Goal: Transaction & Acquisition: Download file/media

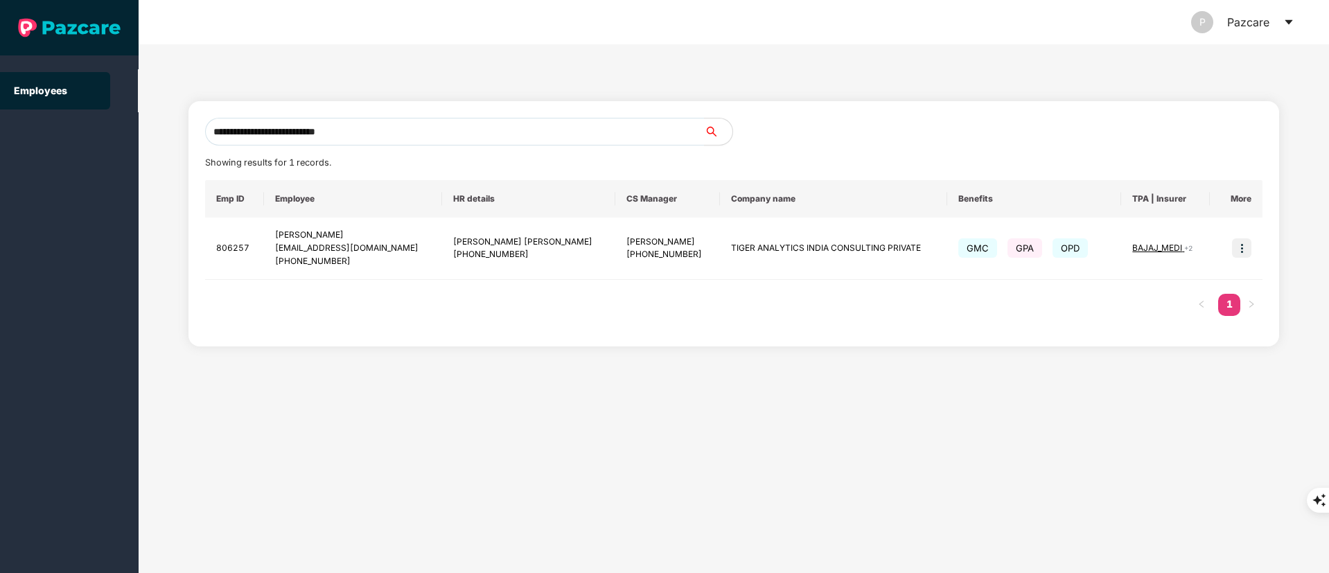
drag, startPoint x: 366, startPoint y: 132, endPoint x: 1, endPoint y: 129, distance: 365.1
click at [1, 132] on section "**********" at bounding box center [664, 286] width 1329 height 573
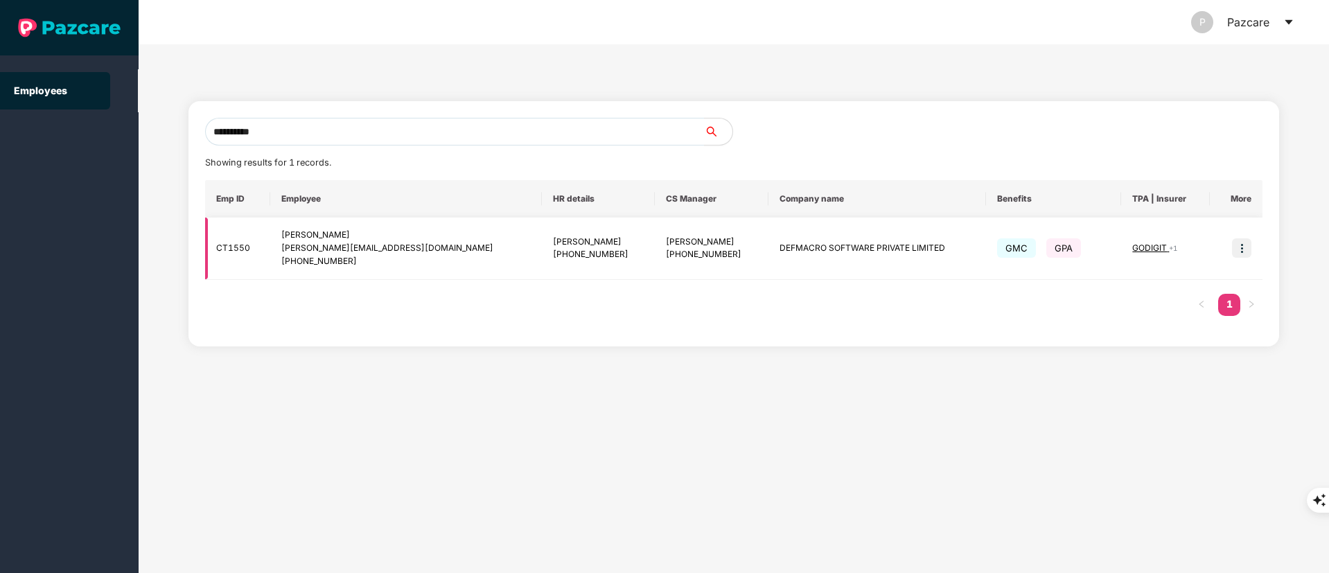
type input "**********"
click at [1243, 247] on img at bounding box center [1241, 247] width 19 height 19
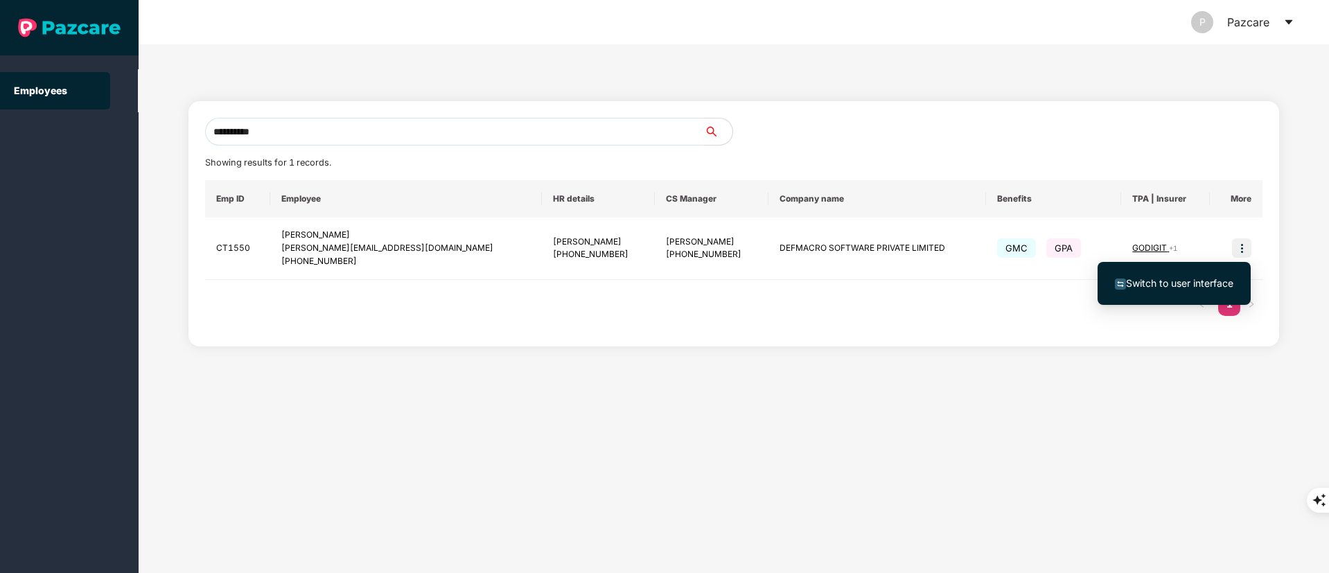
click at [1196, 271] on li "Switch to user interface" at bounding box center [1173, 283] width 153 height 29
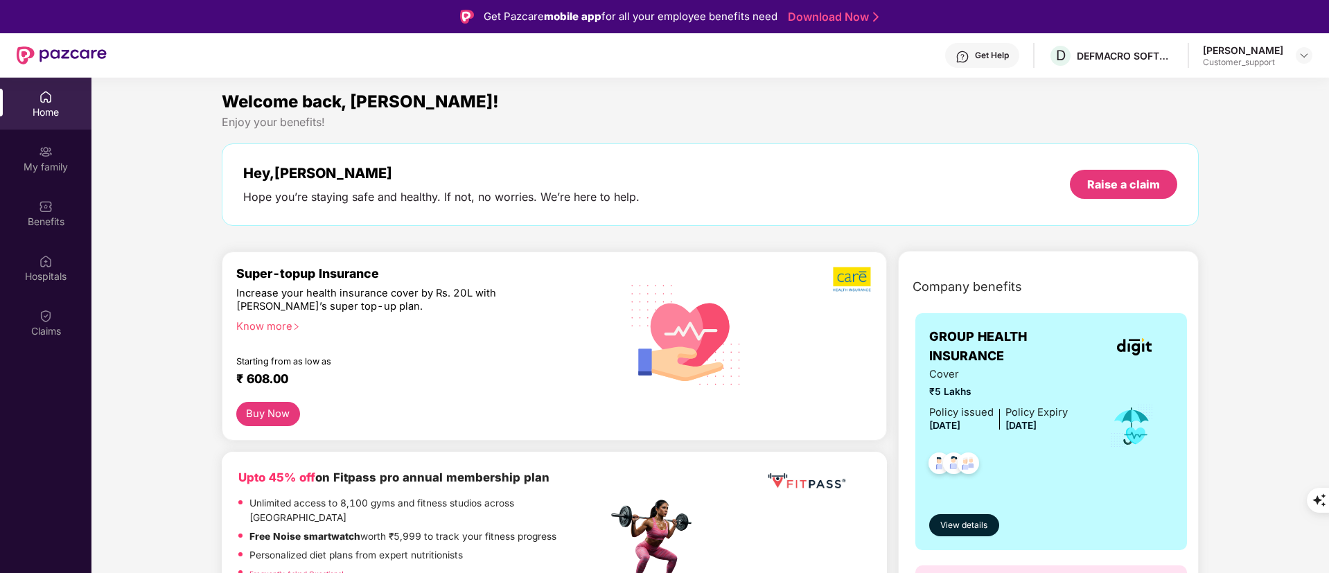
click at [39, 222] on div "Benefits" at bounding box center [45, 222] width 91 height 14
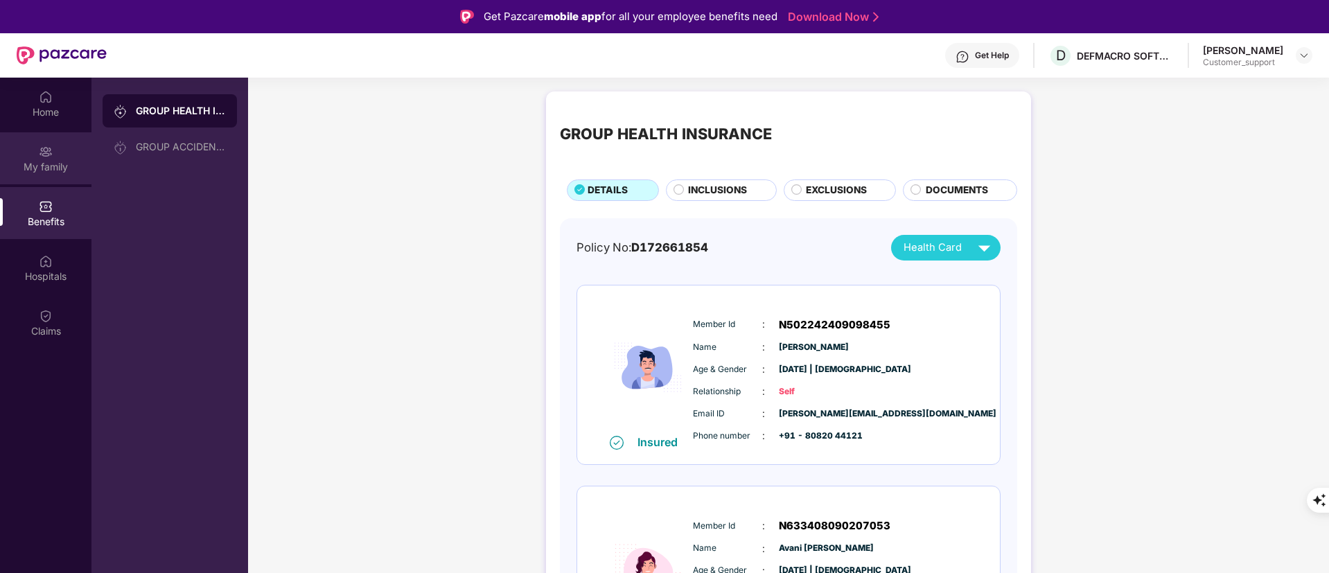
click at [44, 168] on div "My family" at bounding box center [45, 167] width 91 height 14
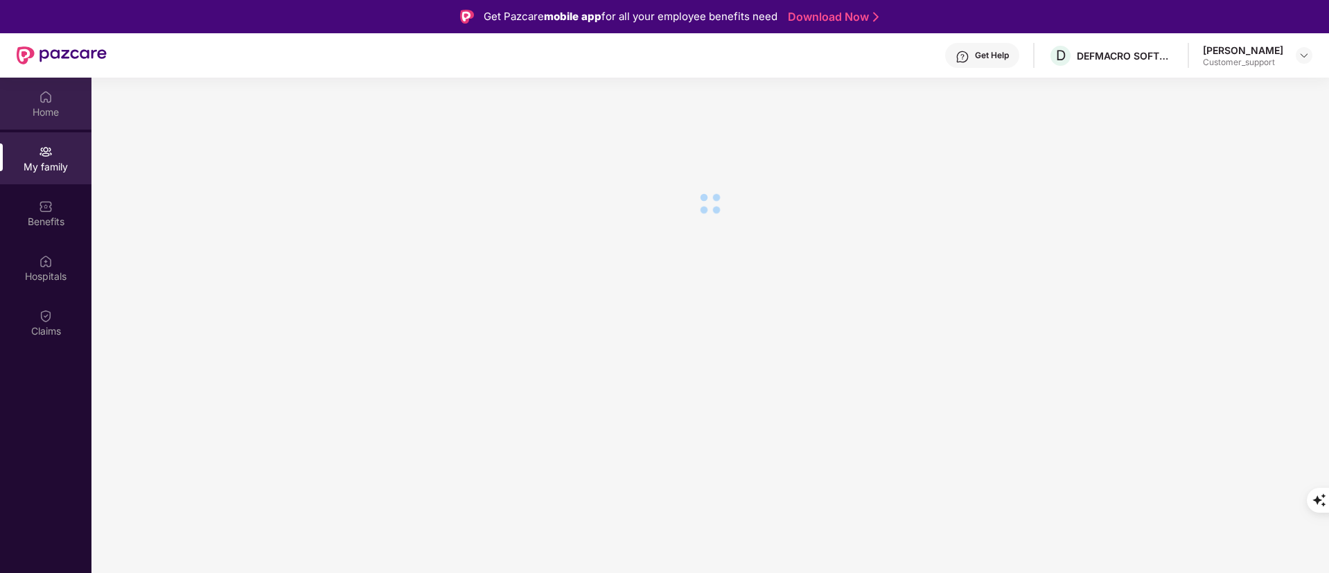
click at [35, 112] on div "Home" at bounding box center [45, 112] width 91 height 14
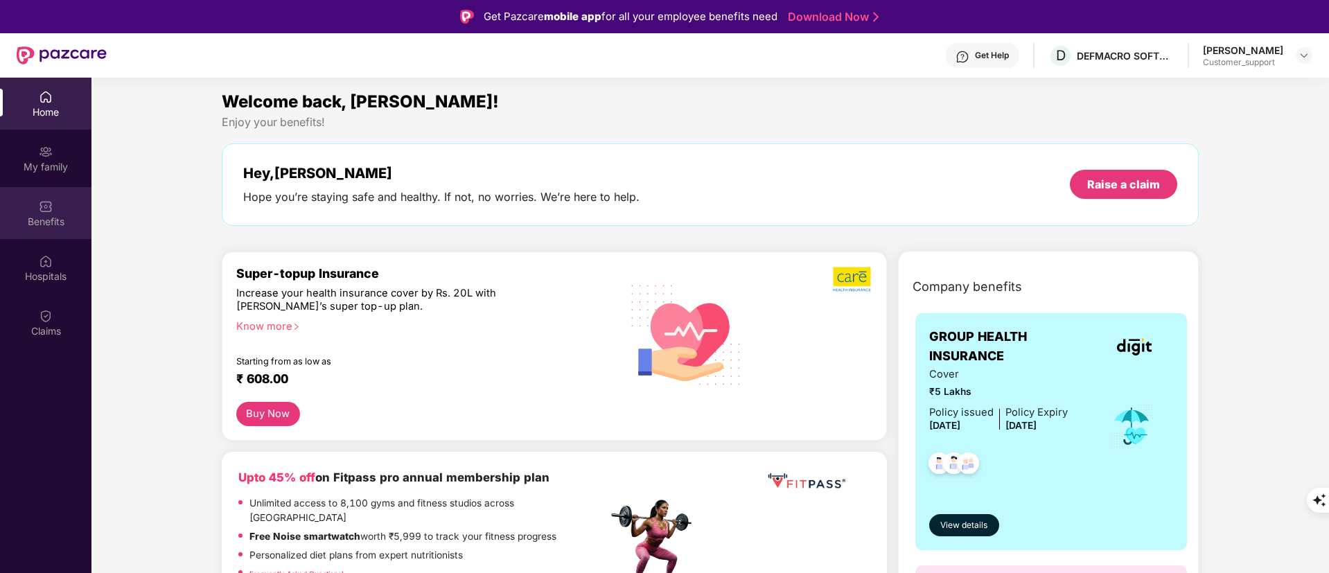
click at [38, 192] on div "Benefits" at bounding box center [45, 213] width 91 height 52
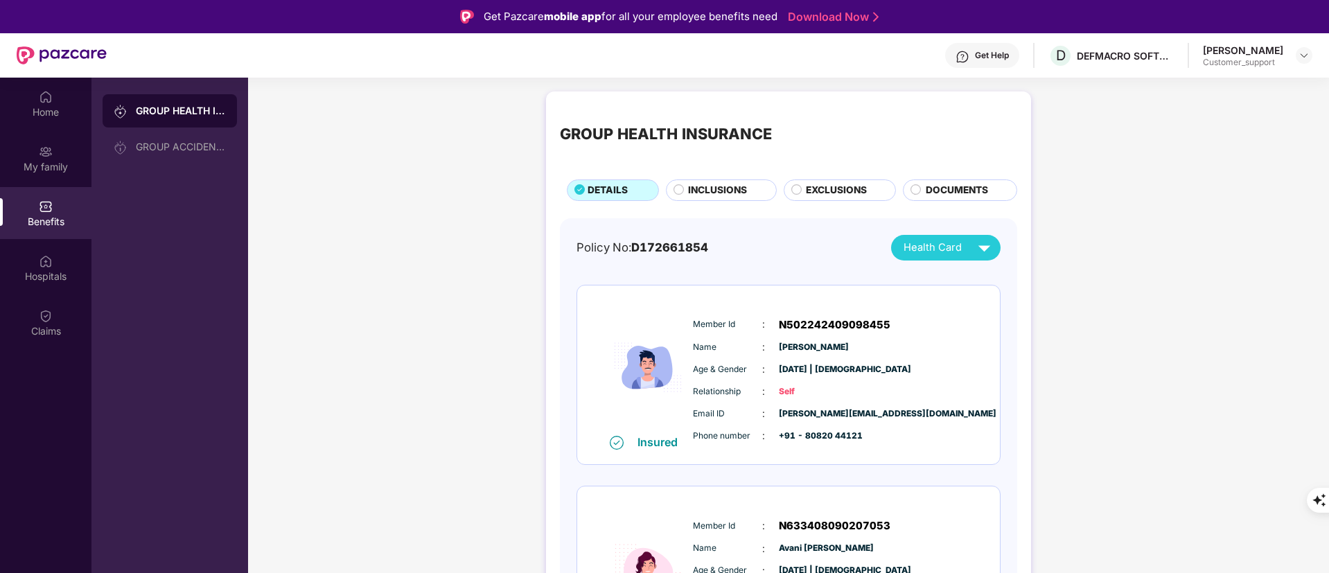
click at [1227, 73] on div "Get Help D DEFMACRO SOFTWARE PRIVATE LIMITED [PERSON_NAME] Customer_support" at bounding box center [709, 55] width 1205 height 44
click at [1243, 67] on div "Customer_support" at bounding box center [1243, 62] width 80 height 11
click at [1291, 50] on div "[PERSON_NAME] Customer_support" at bounding box center [1257, 56] width 109 height 24
click at [1296, 53] on div at bounding box center [1303, 55] width 17 height 17
click at [692, 192] on span "INCLUSIONS" at bounding box center [717, 190] width 59 height 15
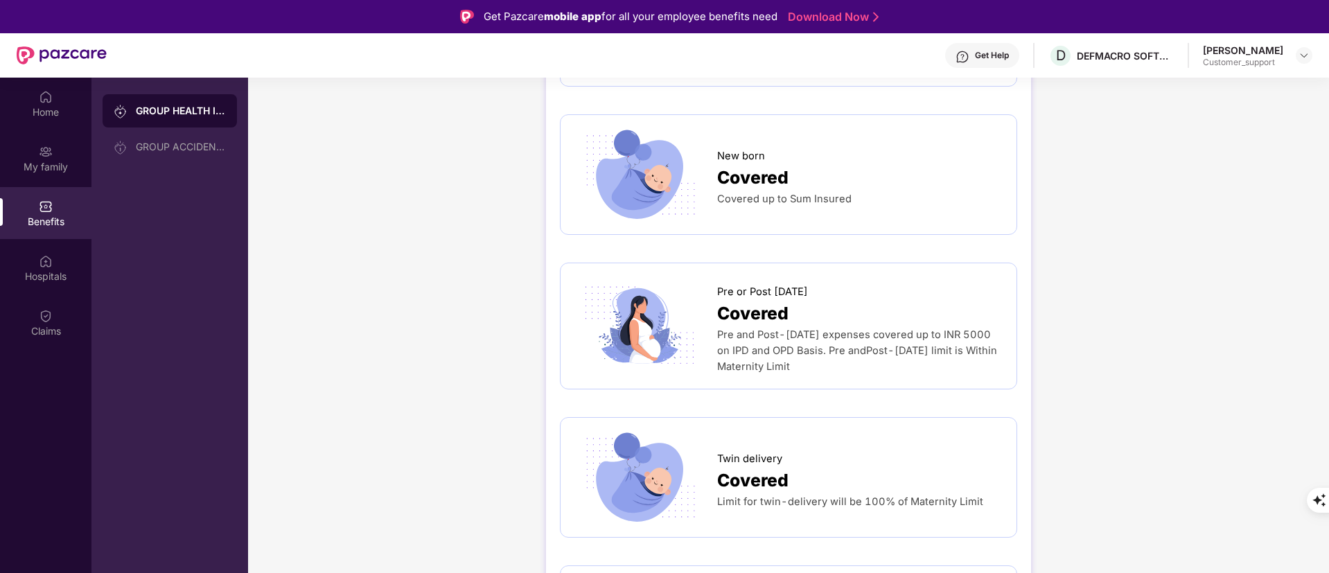
scroll to position [1766, 0]
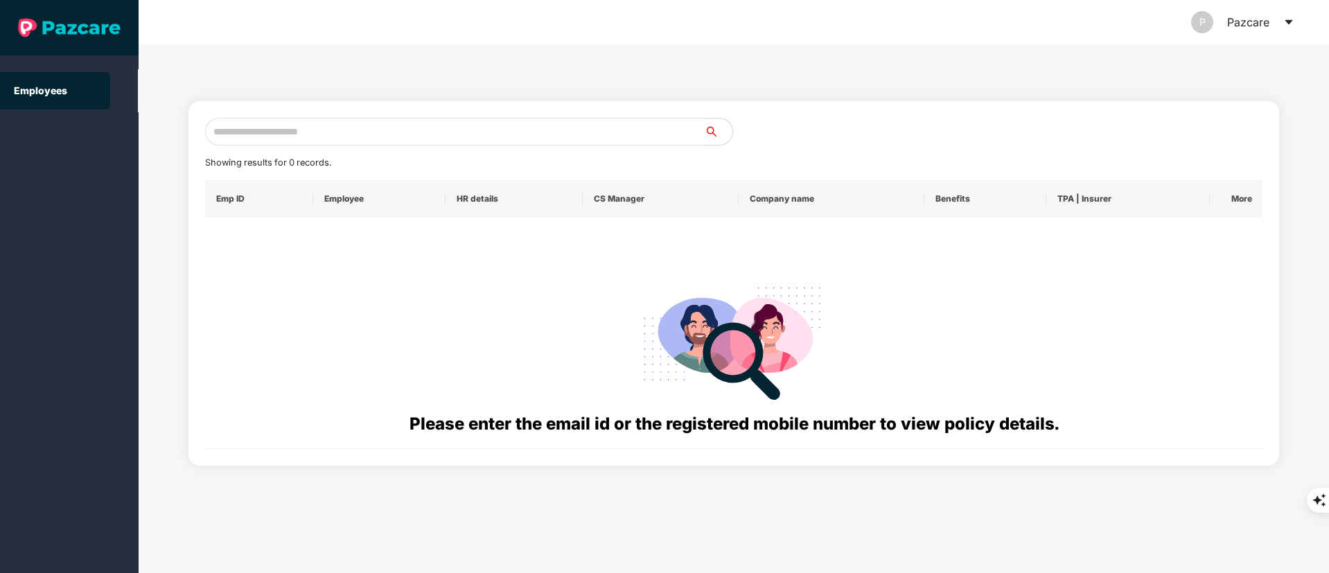
click at [311, 130] on input "text" at bounding box center [454, 132] width 499 height 28
paste input "**********"
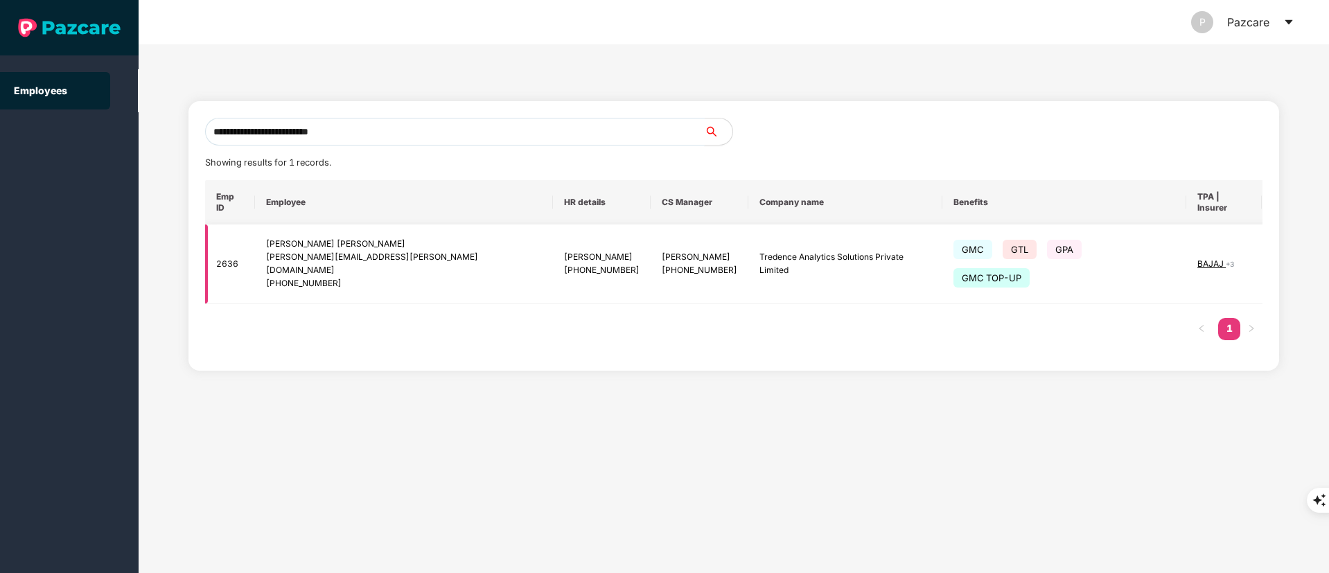
type input "**********"
click at [1287, 254] on img at bounding box center [1296, 263] width 19 height 19
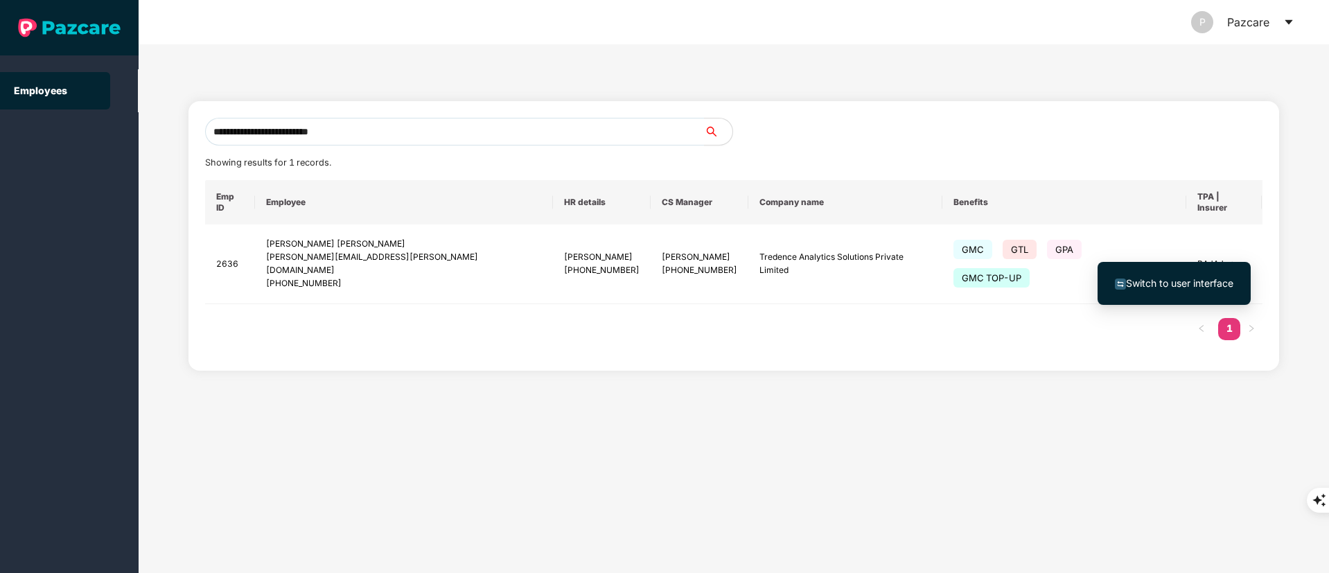
click at [1213, 285] on span "Switch to user interface" at bounding box center [1179, 283] width 107 height 12
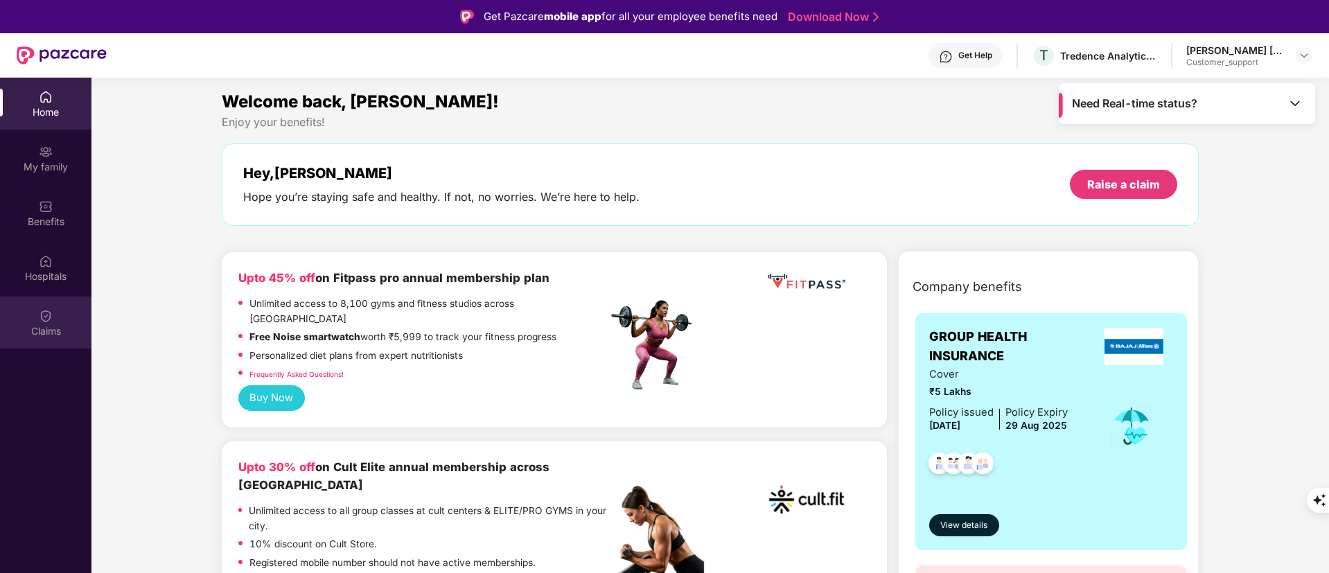
click at [36, 297] on div "Claims" at bounding box center [45, 322] width 91 height 52
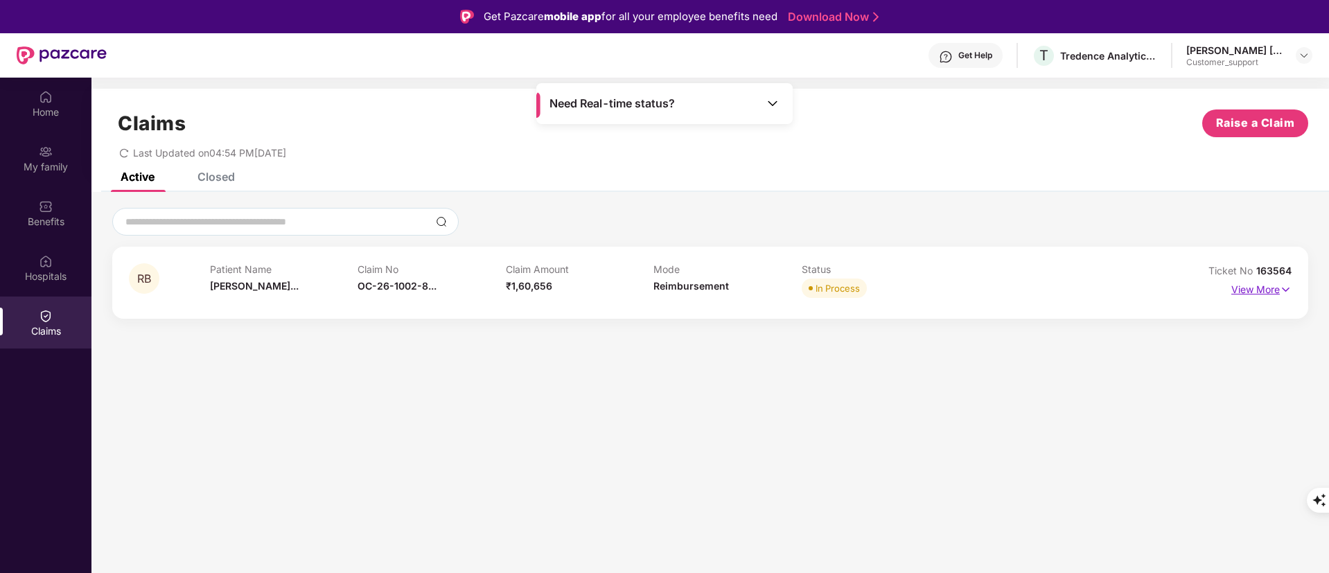
click at [1248, 285] on p "View More" at bounding box center [1261, 287] width 60 height 19
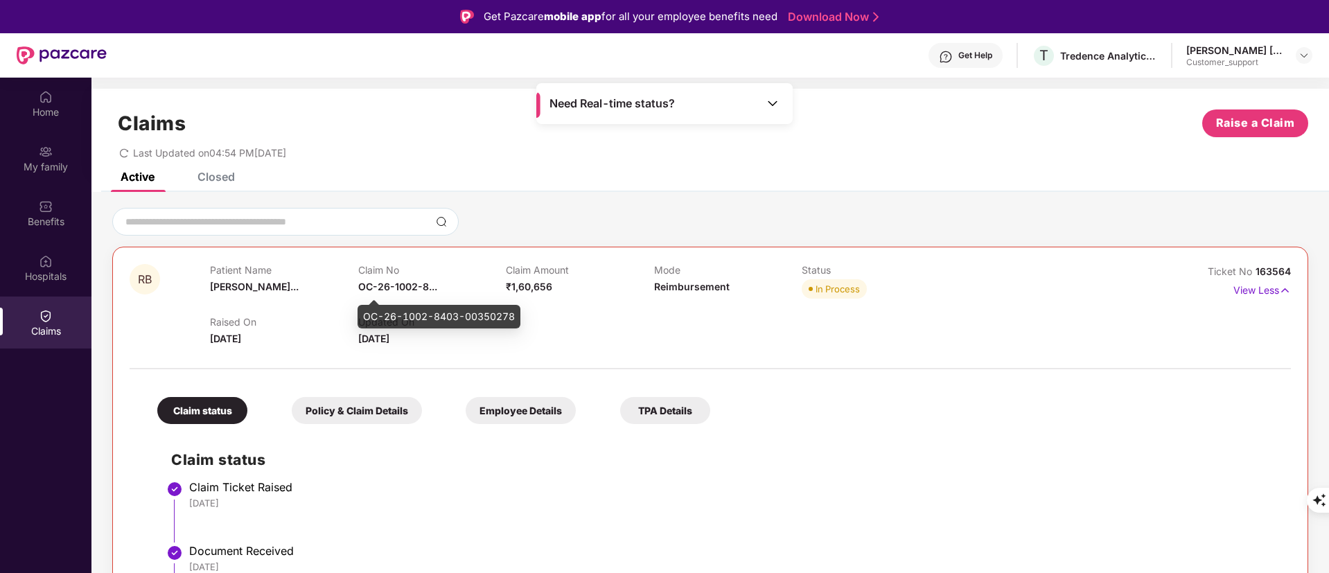
click at [403, 288] on span "OC-26-1002-8..." at bounding box center [397, 287] width 79 height 12
click at [400, 288] on span "OC-26-1002-8..." at bounding box center [397, 287] width 79 height 12
click at [400, 289] on span "OC-26-1002-8..." at bounding box center [397, 287] width 79 height 12
drag, startPoint x: 1252, startPoint y: 269, endPoint x: 1304, endPoint y: 272, distance: 52.0
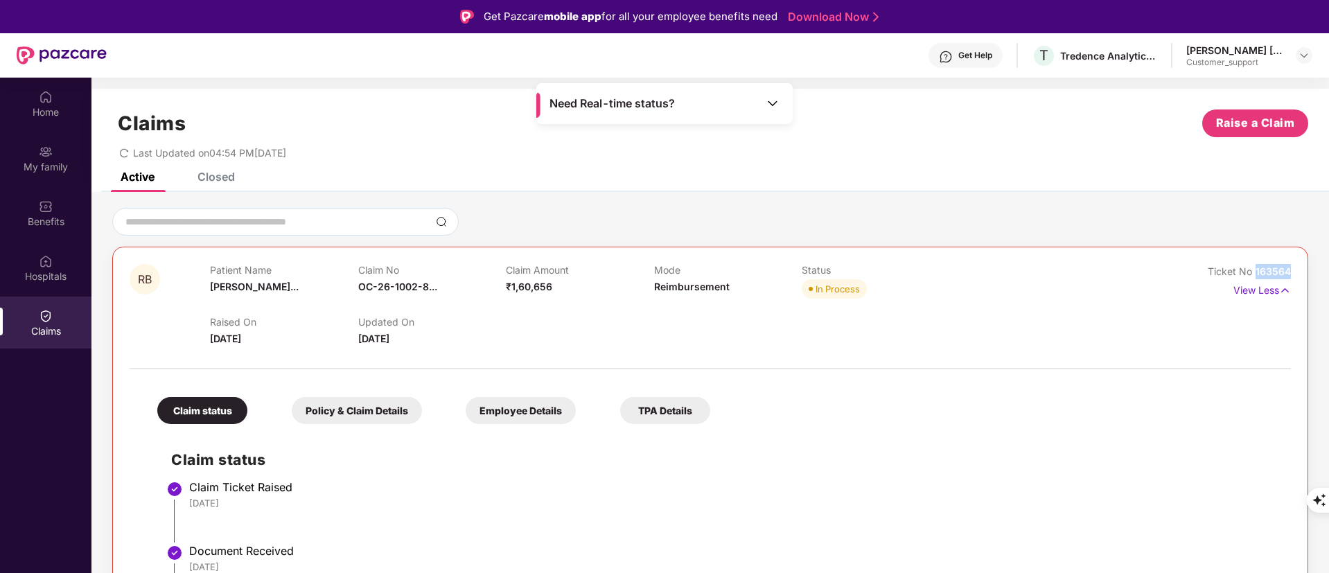
click at [1304, 272] on div "RB Patient Name [PERSON_NAME]... Claim No OC-26-1002-8... Claim Amount ₹1,60,65…" at bounding box center [710, 512] width 1196 height 531
click at [393, 281] on span "OC-26-1002-8..." at bounding box center [397, 287] width 79 height 12
copy span "OC-26-1002-8..."
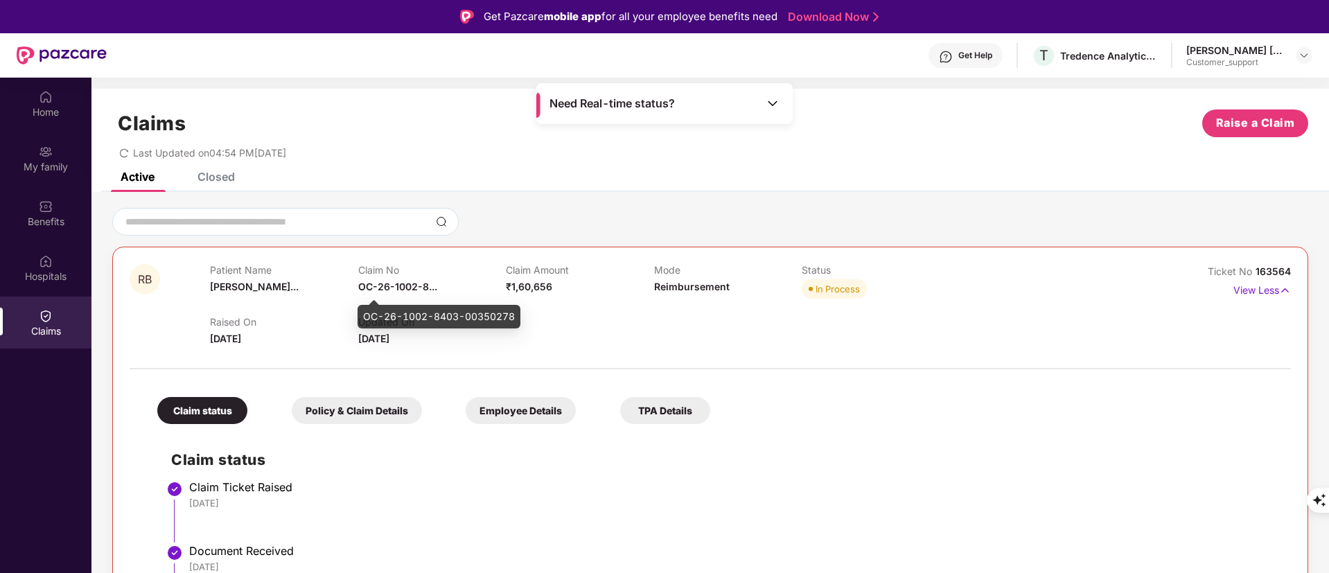
click at [403, 314] on div "OC-26-1002-8403-00350278" at bounding box center [438, 317] width 163 height 24
copy div "OC-26-1002-8403-00350278"
click at [221, 176] on div "Closed" at bounding box center [215, 177] width 37 height 14
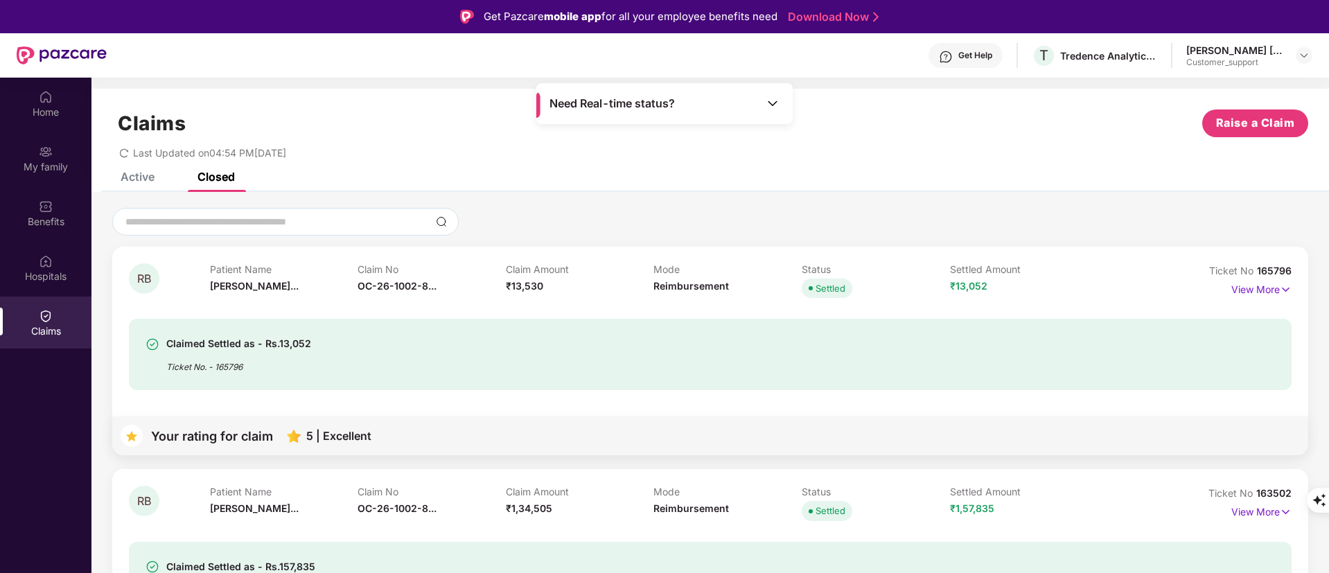
click at [389, 292] on div "Claim No OC-26-1002-8..." at bounding box center [431, 282] width 148 height 38
click at [398, 283] on span "OC-26-1002-8..." at bounding box center [396, 286] width 79 height 12
click at [395, 312] on div "OC-26-1002-8403-00372727" at bounding box center [438, 316] width 163 height 24
click at [395, 313] on div "OC-26-1002-8403-00372727" at bounding box center [438, 316] width 163 height 24
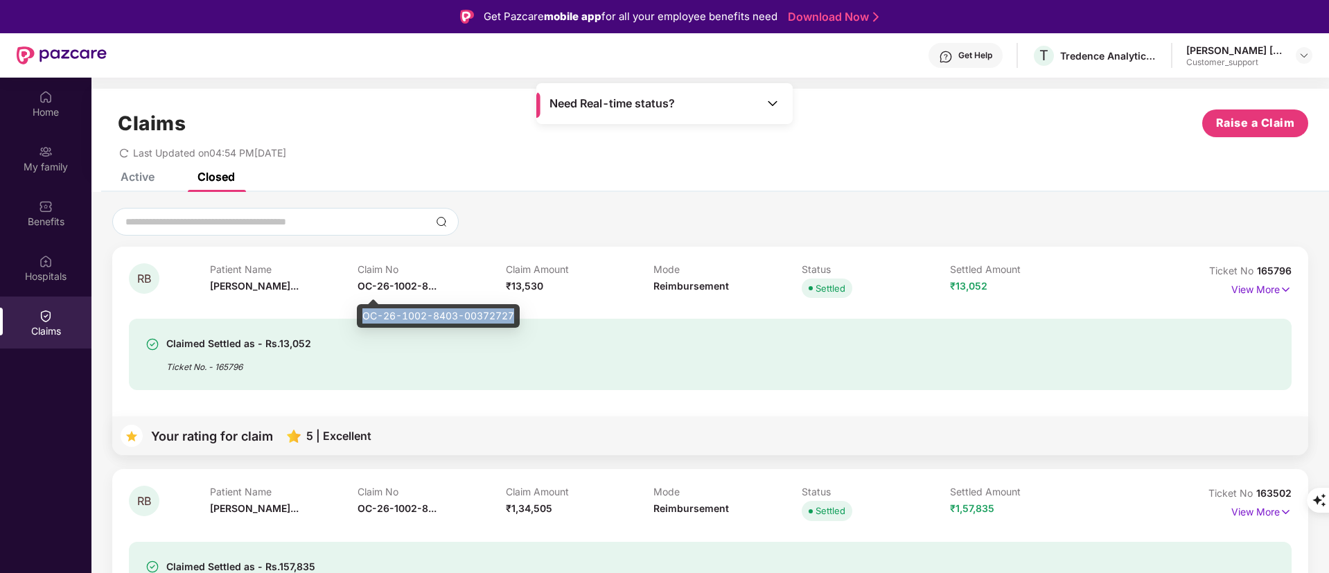
click at [397, 313] on div "OC-26-1002-8403-00372727" at bounding box center [438, 316] width 163 height 24
copy div "OC-26-1002-8403-00372727"
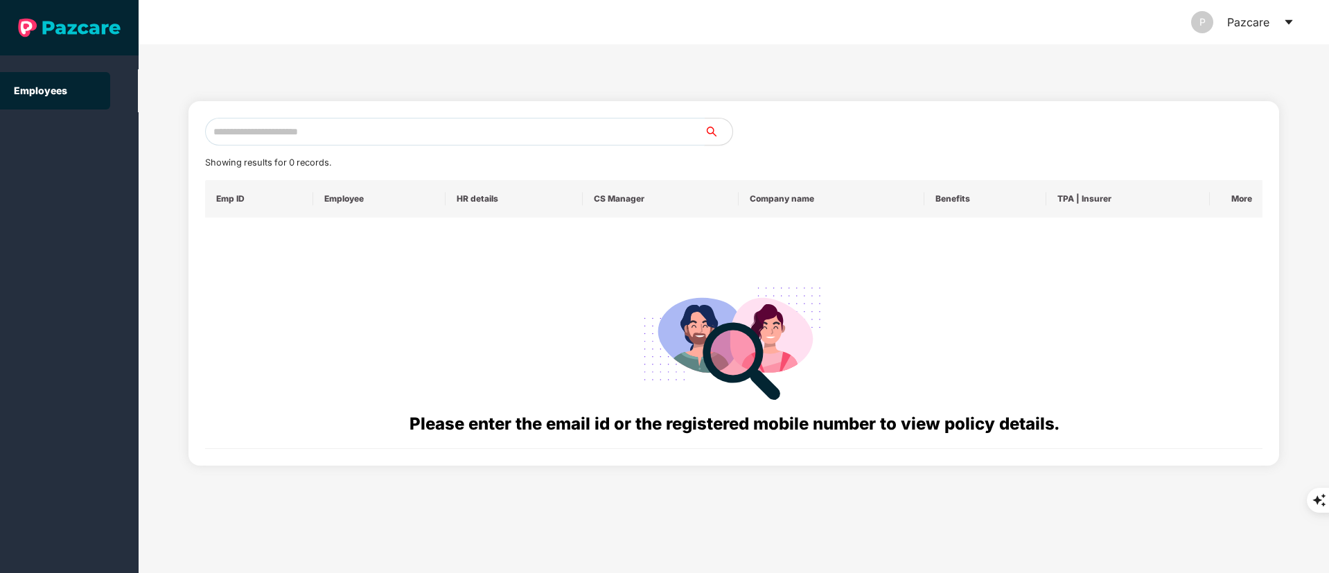
click at [272, 123] on input "text" at bounding box center [454, 132] width 499 height 28
paste input "**********"
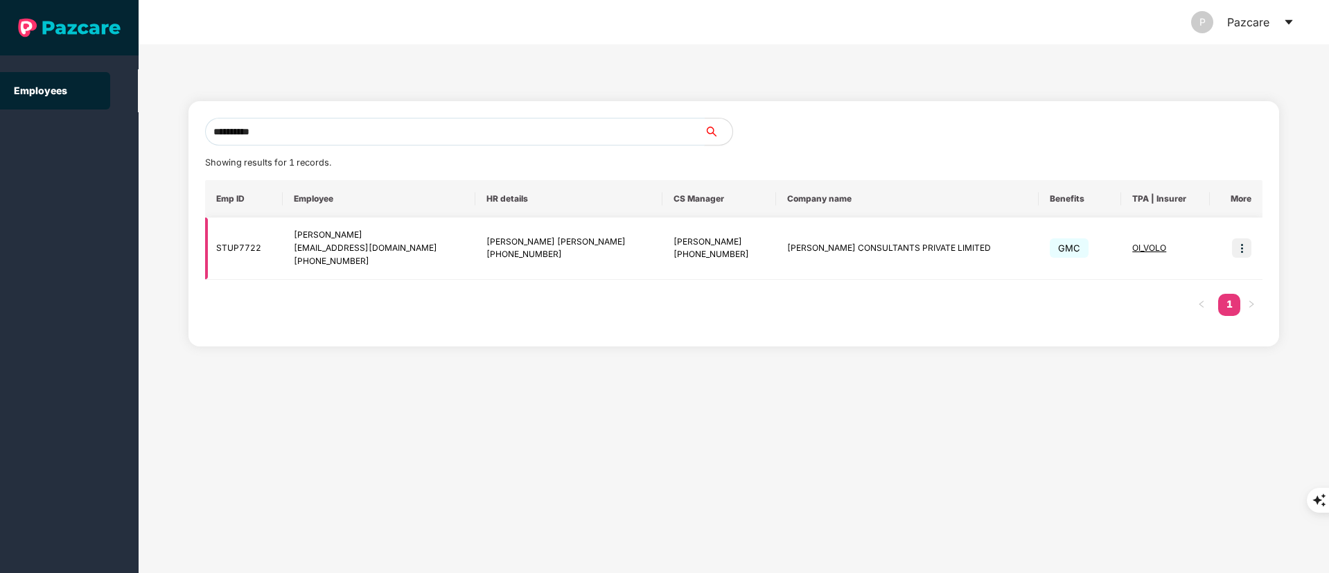
type input "**********"
click at [1239, 246] on img at bounding box center [1241, 247] width 19 height 19
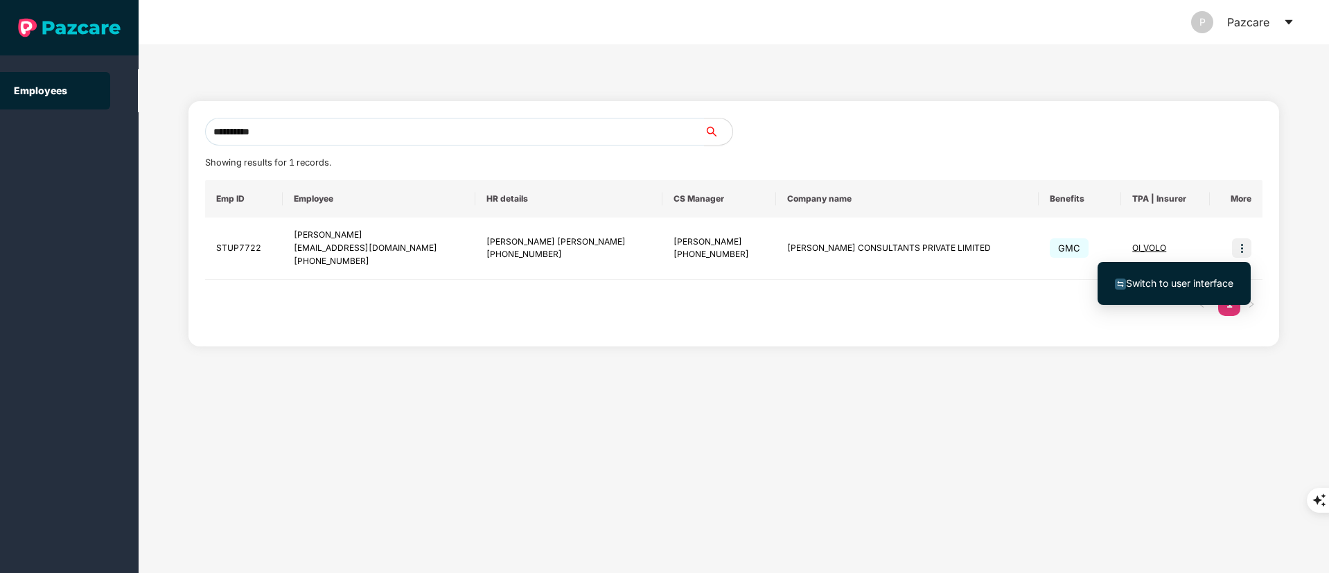
click at [1189, 289] on span "Switch to user interface" at bounding box center [1174, 283] width 118 height 15
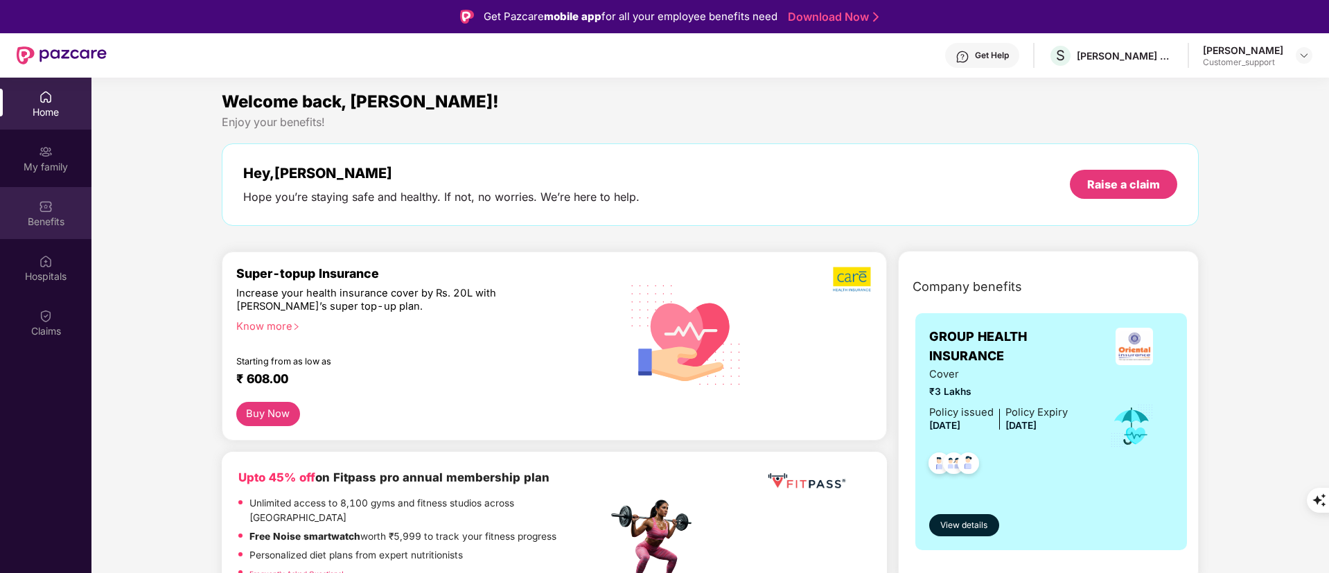
click at [63, 237] on div "Benefits" at bounding box center [45, 213] width 91 height 52
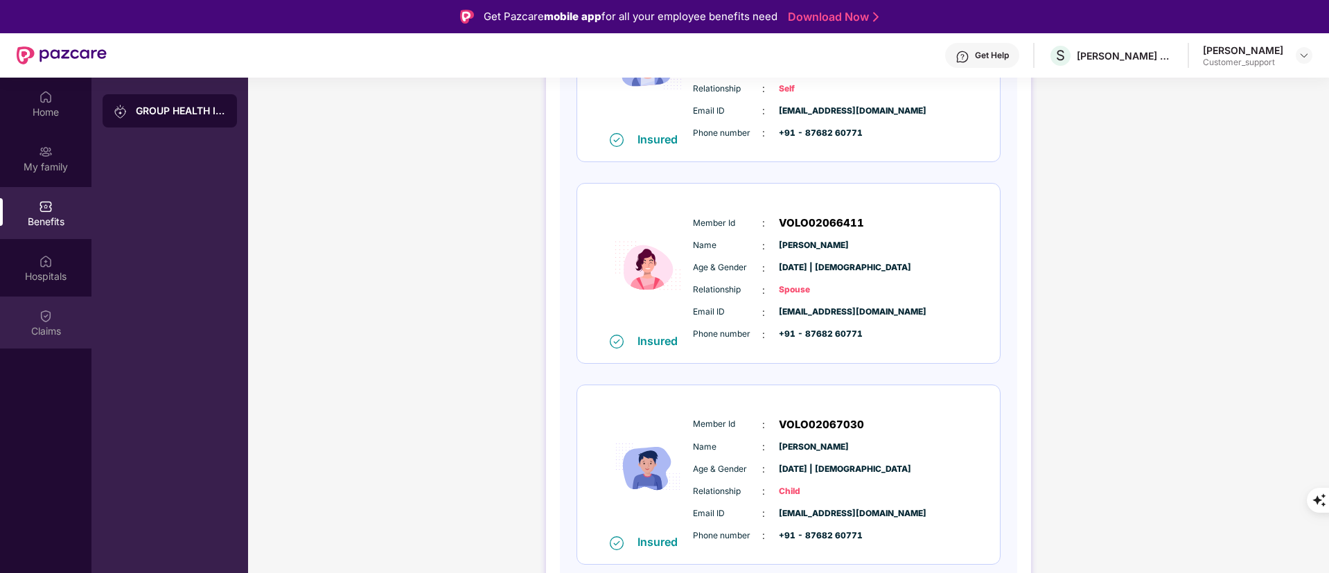
click at [50, 323] on div "Claims" at bounding box center [45, 322] width 91 height 52
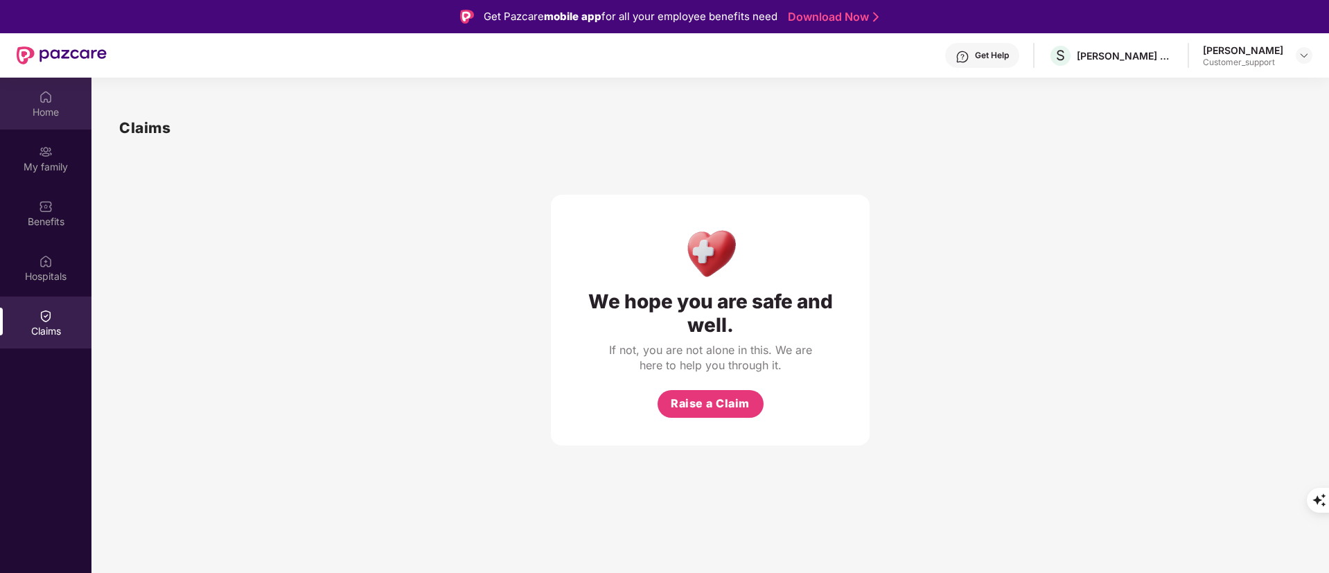
click at [28, 107] on div "Home" at bounding box center [45, 112] width 91 height 14
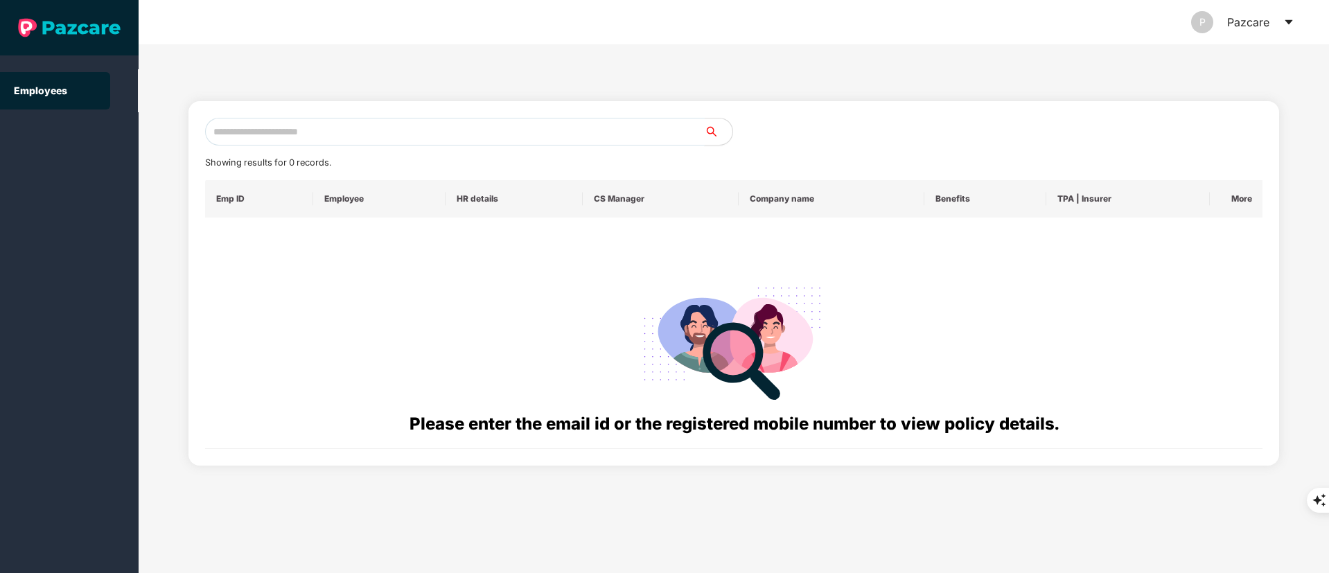
click at [330, 120] on input "text" at bounding box center [454, 132] width 499 height 28
paste input "**********"
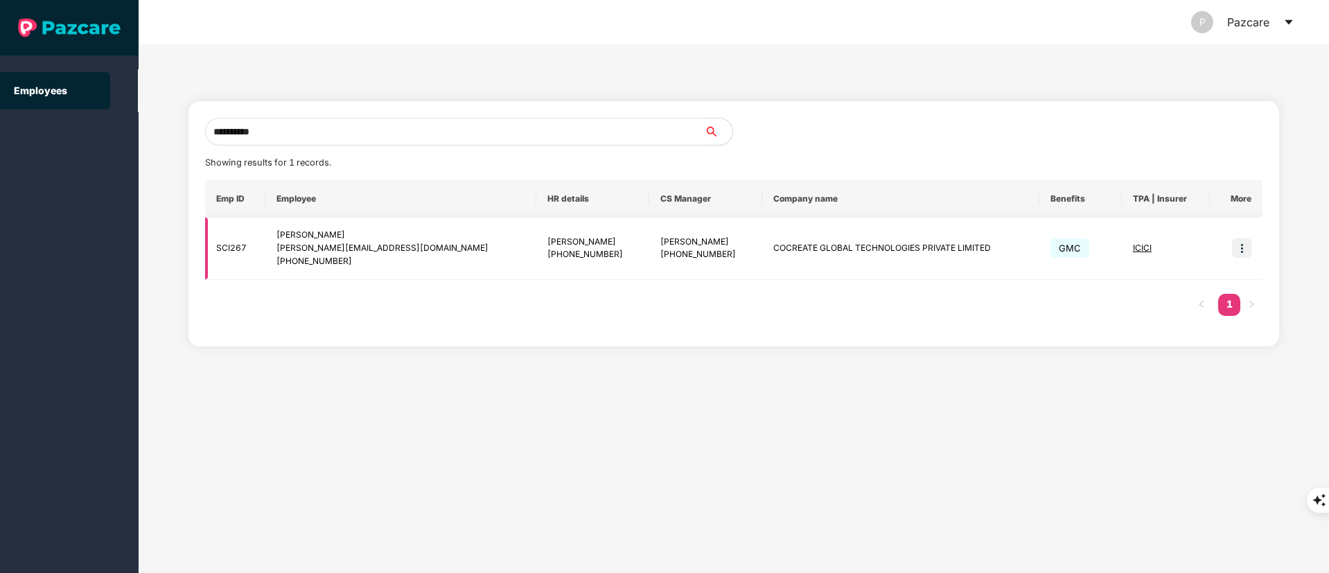
type input "**********"
click at [1243, 246] on img at bounding box center [1241, 247] width 19 height 19
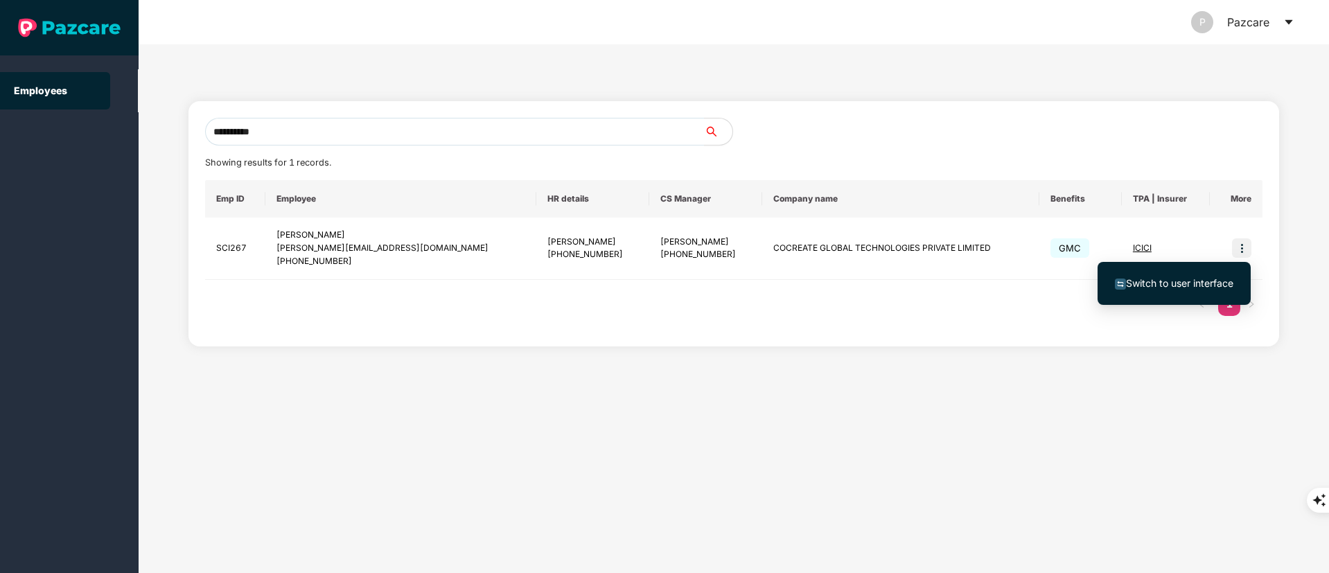
click at [1200, 269] on li "Switch to user interface" at bounding box center [1173, 283] width 153 height 29
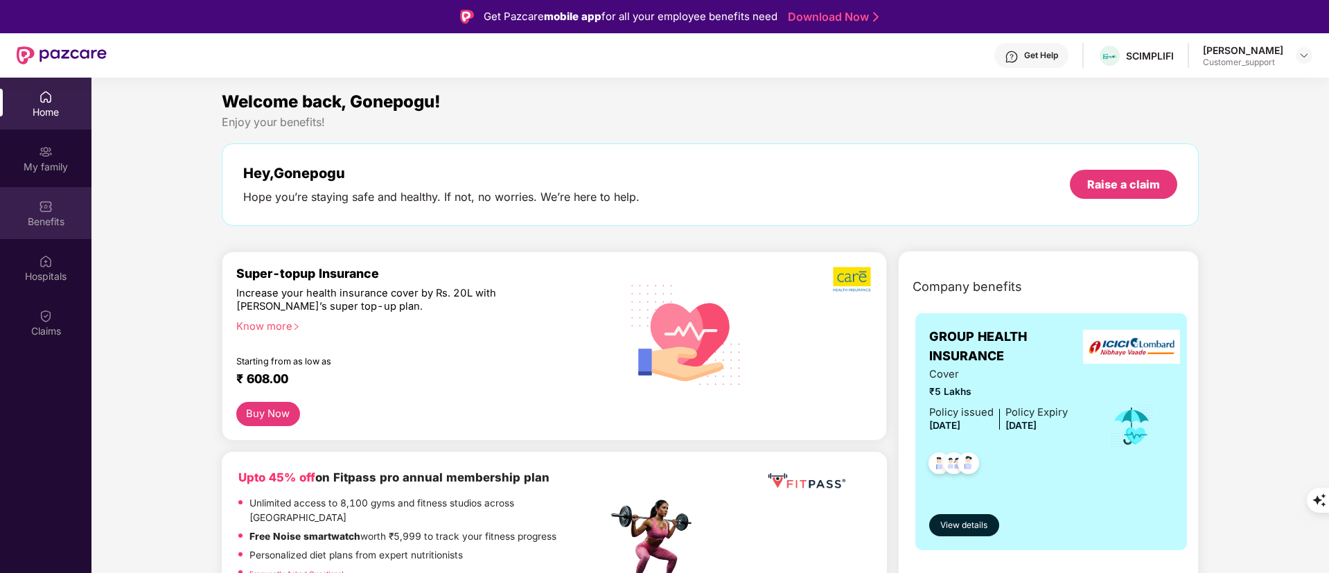
click at [31, 206] on div "Benefits" at bounding box center [45, 213] width 91 height 52
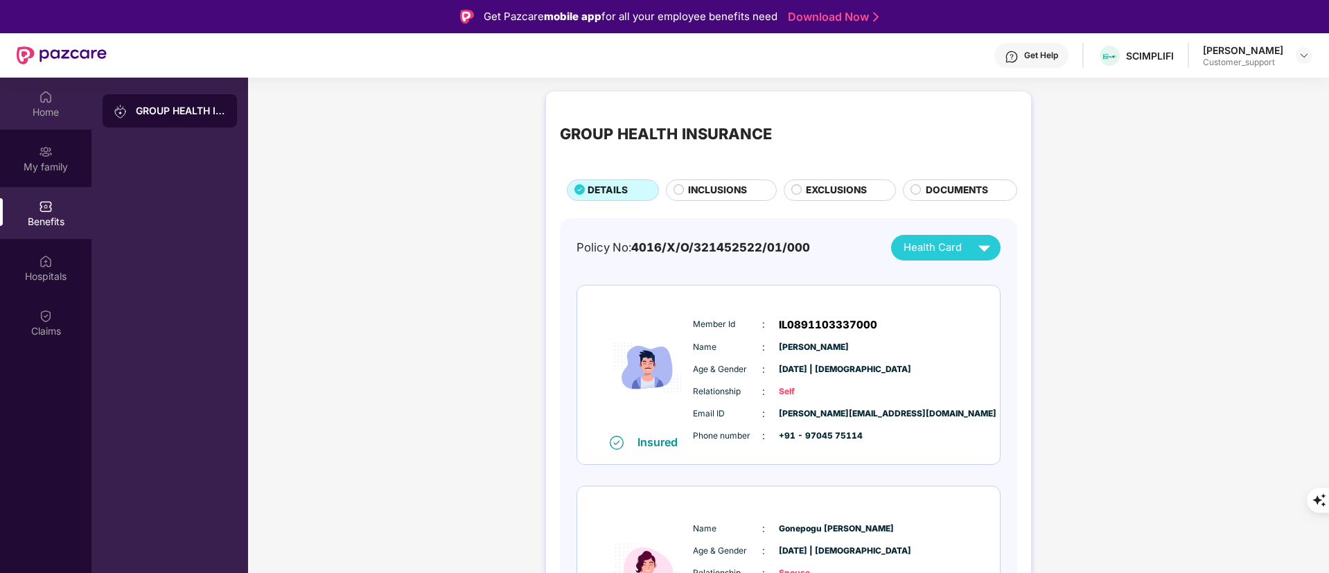
click at [44, 116] on div "Home" at bounding box center [45, 112] width 91 height 14
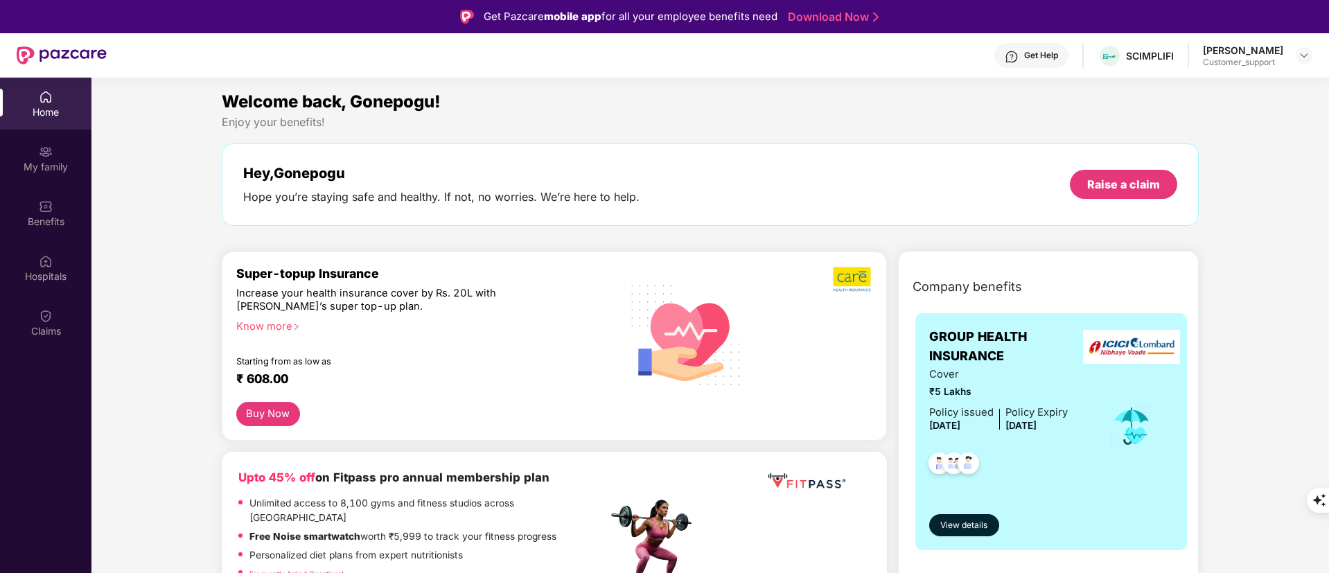
click at [1016, 61] on div "Get Help" at bounding box center [1031, 55] width 74 height 25
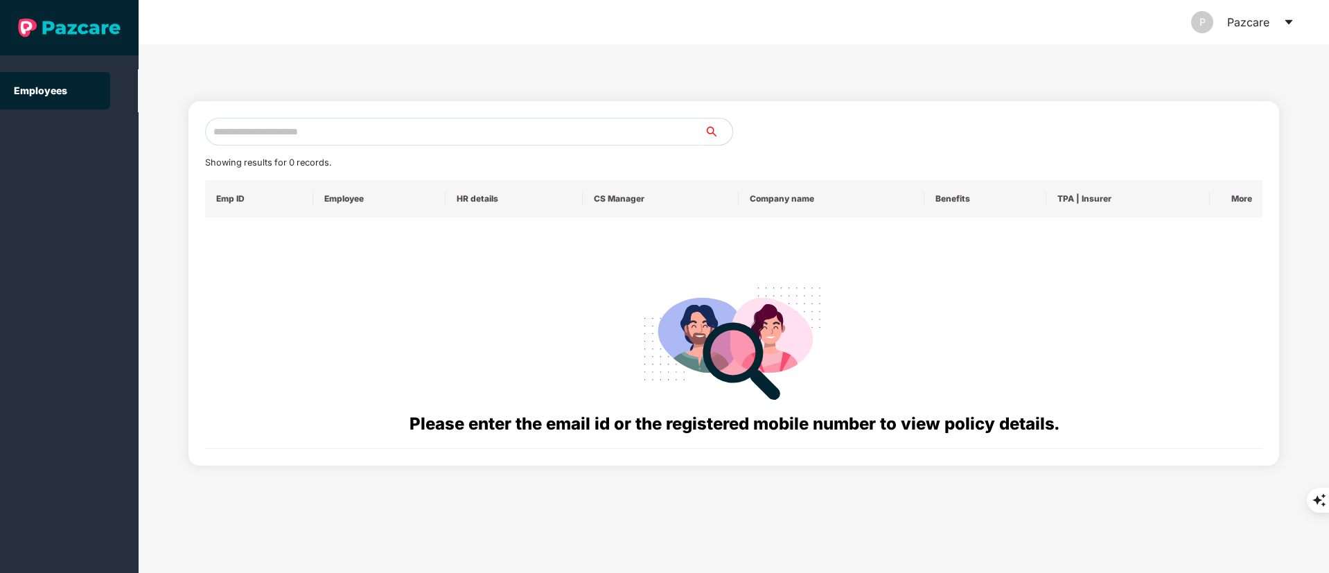
click at [220, 123] on input "text" at bounding box center [454, 132] width 499 height 28
paste input "**********"
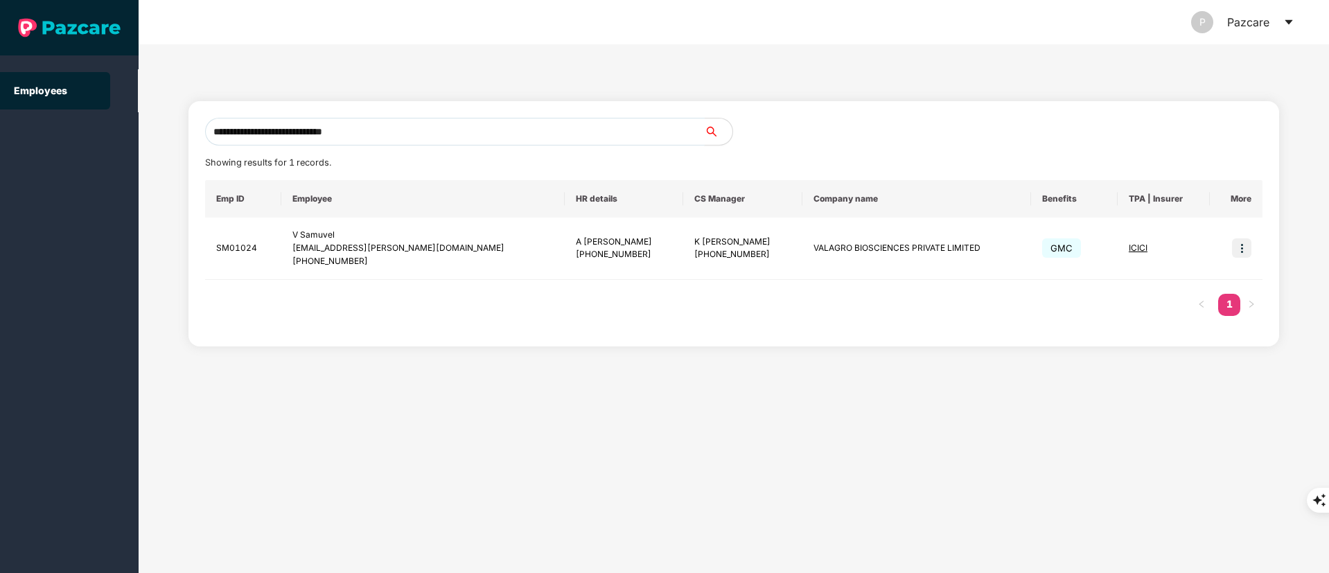
type input "**********"
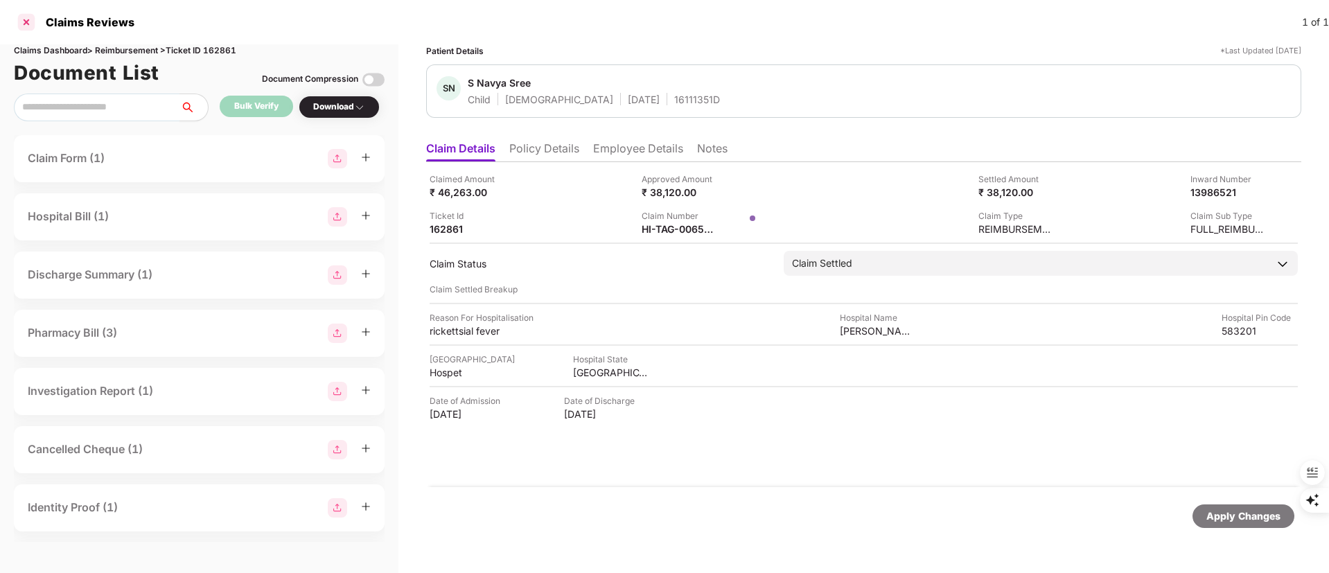
click at [26, 21] on div at bounding box center [26, 22] width 22 height 22
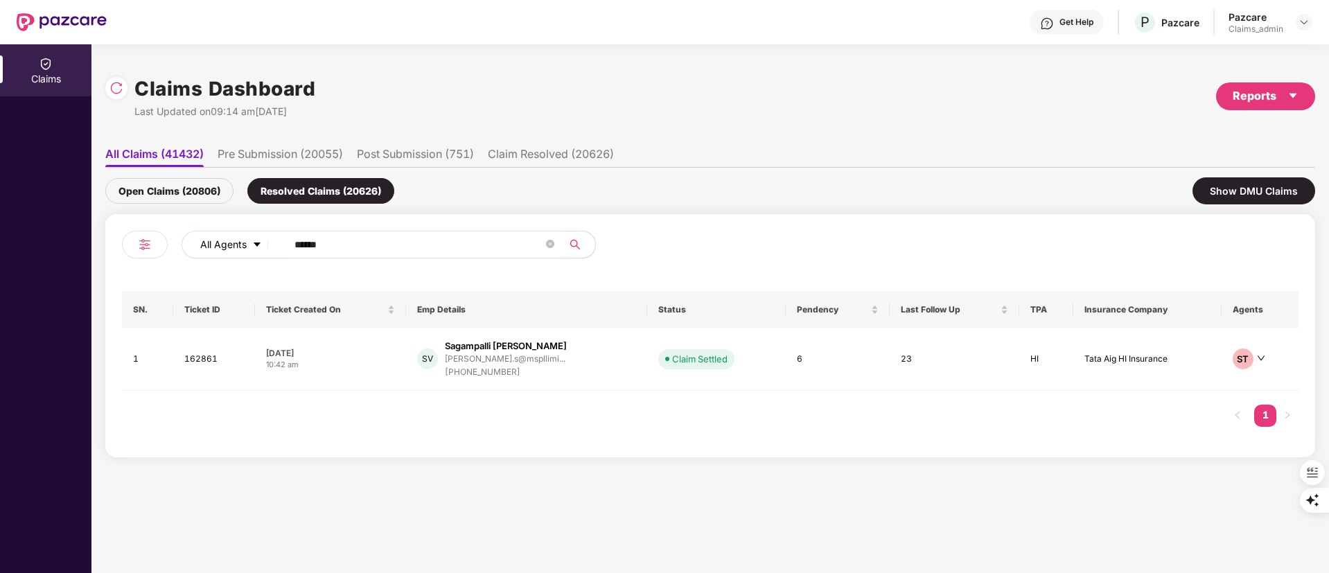
drag, startPoint x: 368, startPoint y: 247, endPoint x: 240, endPoint y: 247, distance: 128.2
click at [240, 247] on div "All Agents ******" at bounding box center [534, 245] width 706 height 28
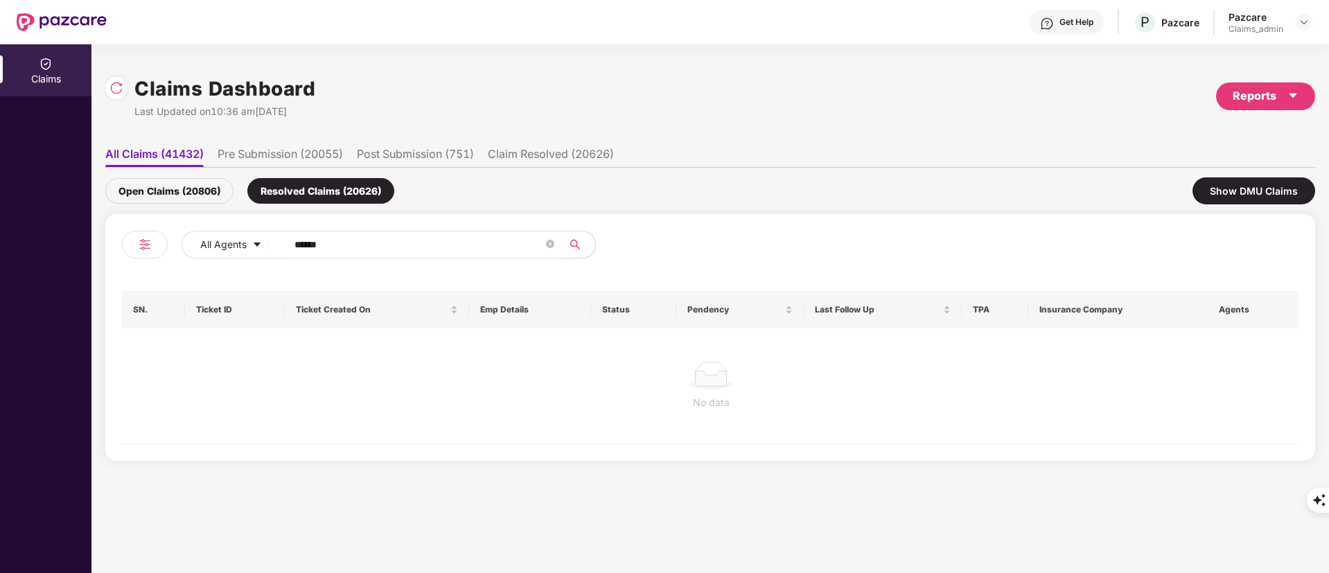
type input "******"
click at [175, 190] on div "Open Claims (20806)" at bounding box center [169, 191] width 128 height 26
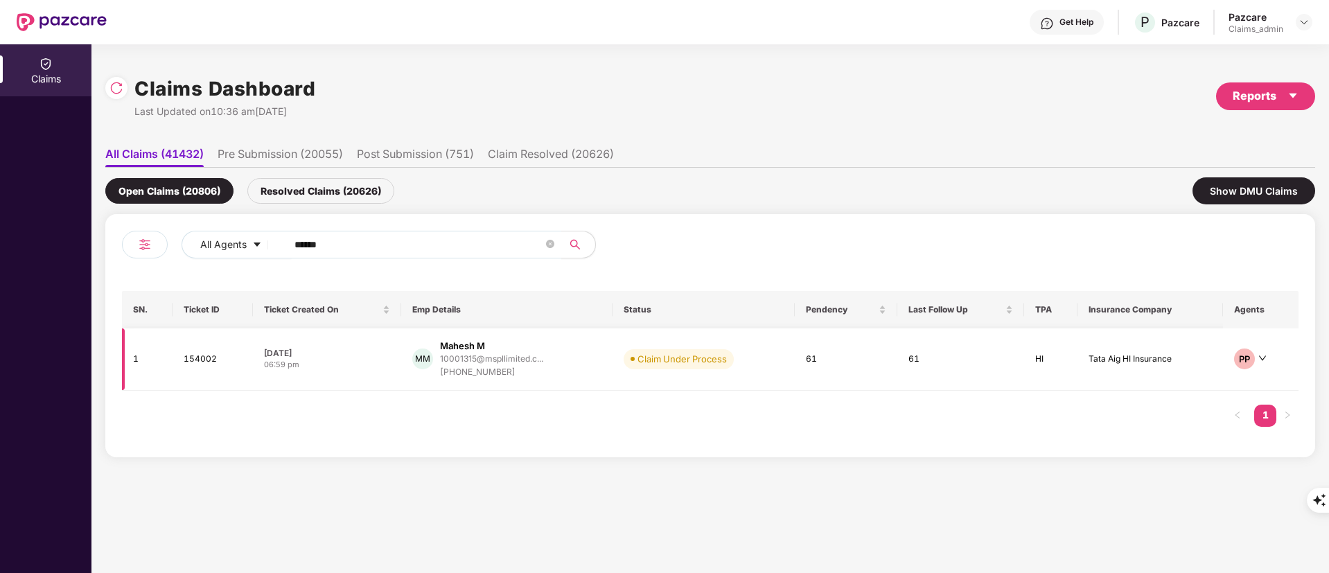
click at [492, 369] on div "+917026421225" at bounding box center [491, 372] width 103 height 13
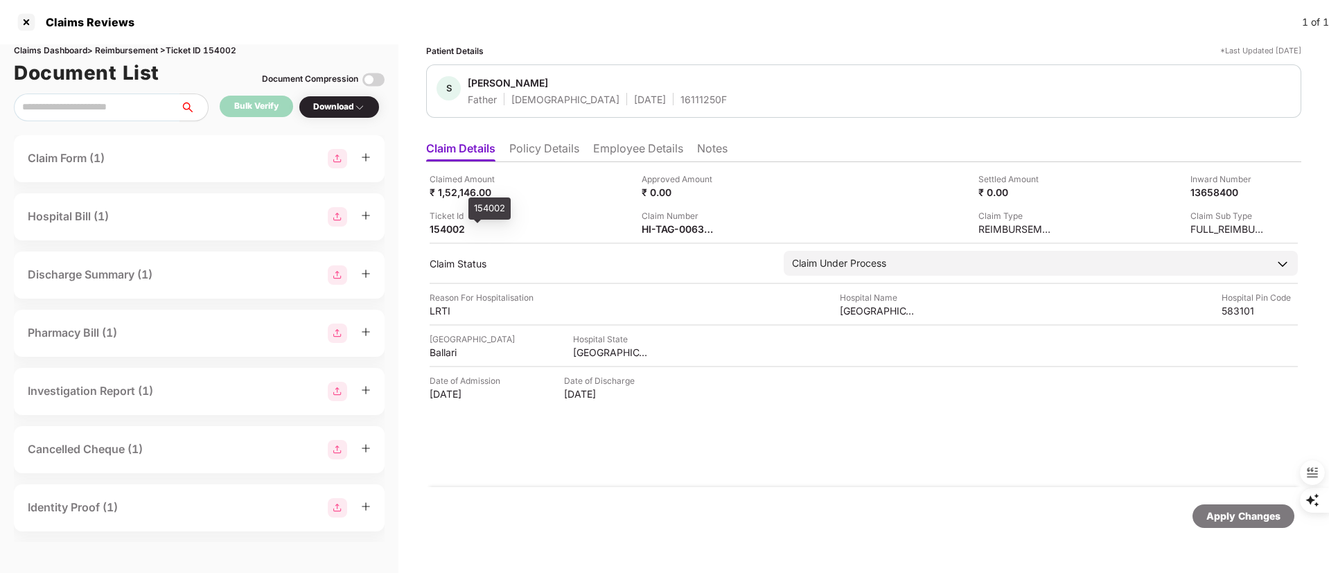
click at [443, 220] on div "Ticket Id" at bounding box center [467, 215] width 76 height 13
click at [446, 226] on div "154002" at bounding box center [467, 228] width 76 height 13
copy div "154002"
click at [675, 231] on div "HI-TAG-006379470(0)" at bounding box center [679, 228] width 76 height 13
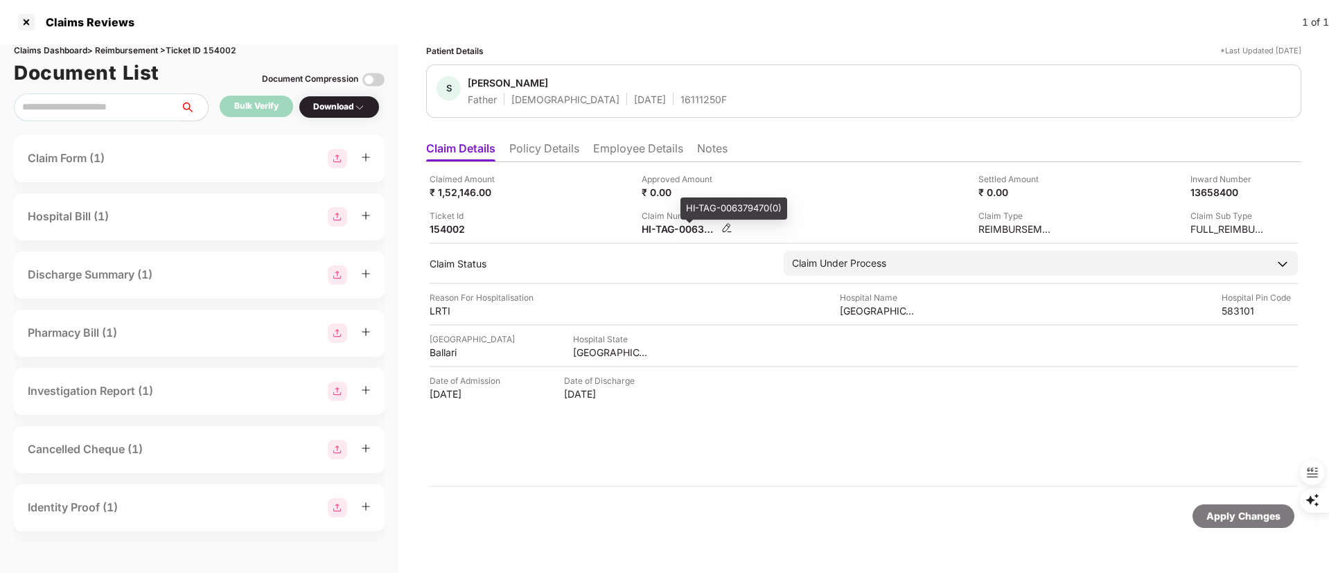
click at [674, 231] on div "HI-TAG-006379470(0)" at bounding box center [679, 228] width 76 height 13
copy div "-"
click at [664, 233] on div "HI-TAG-006379470(0)" at bounding box center [679, 228] width 76 height 13
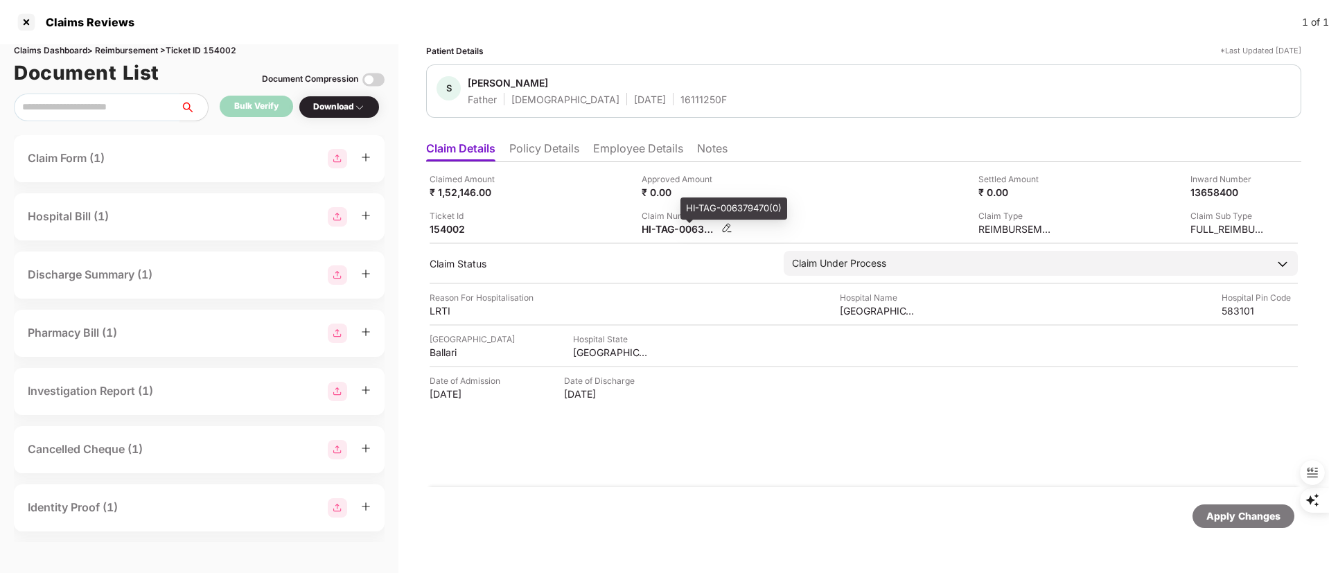
click at [664, 233] on div "HI-TAG-006379470(0)" at bounding box center [679, 228] width 76 height 13
copy div
click at [21, 21] on div at bounding box center [26, 22] width 22 height 22
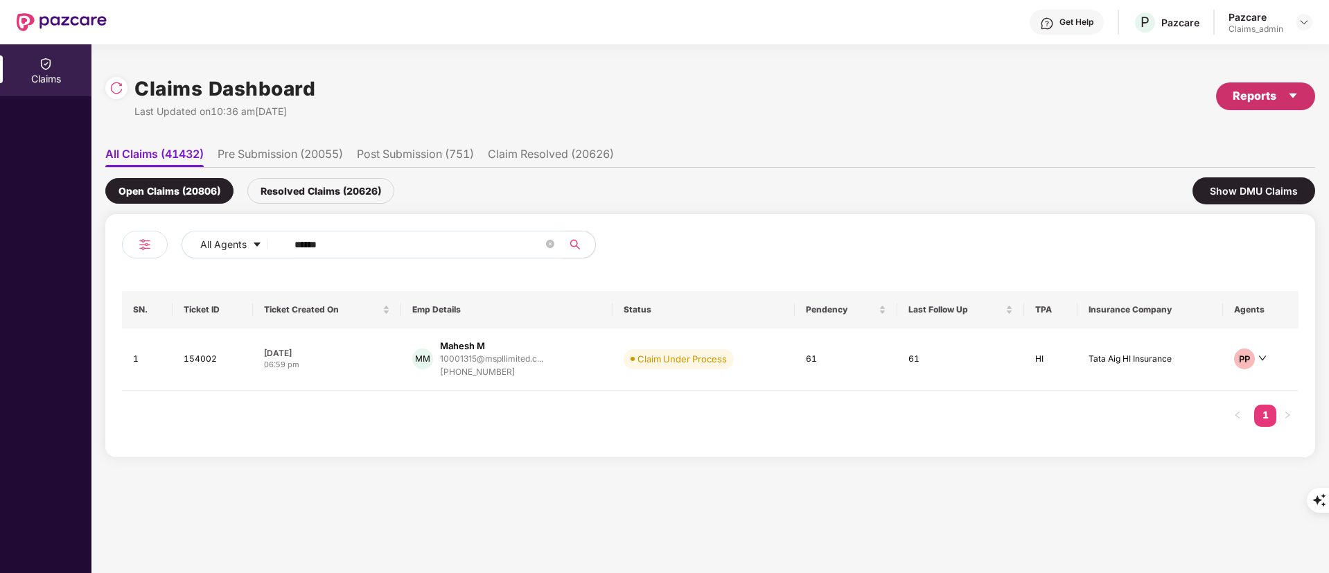
click at [1282, 89] on div "Reports" at bounding box center [1265, 95] width 66 height 17
click at [1212, 160] on div "Claims Pendency Report" at bounding box center [1207, 160] width 112 height 15
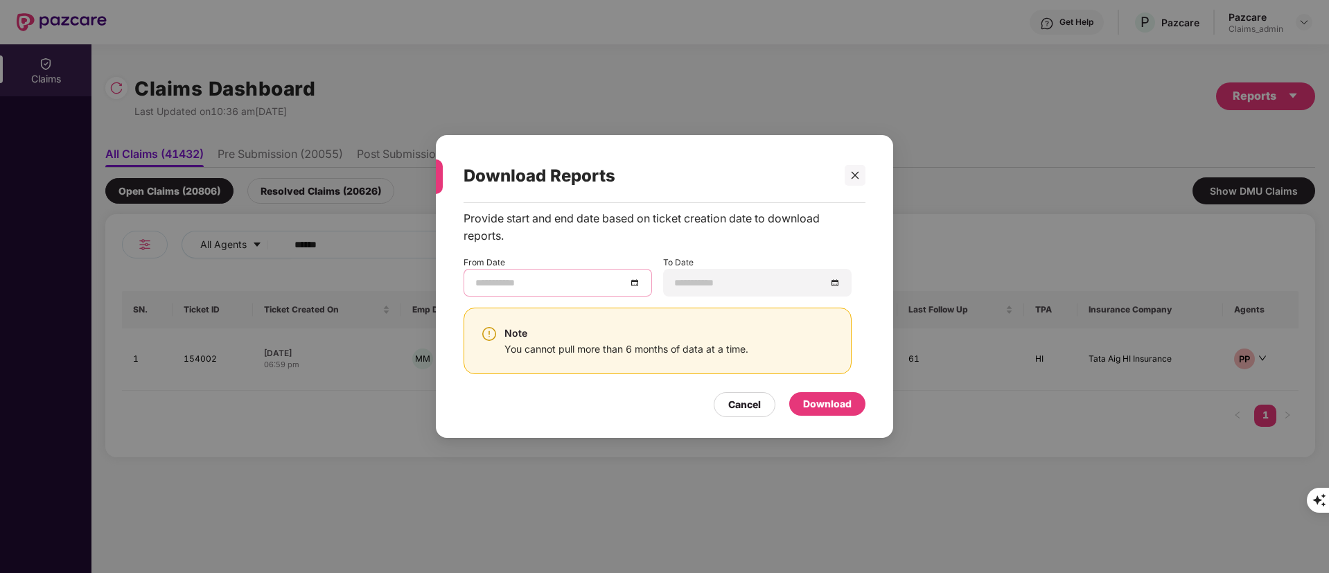
click at [560, 276] on input at bounding box center [550, 282] width 151 height 15
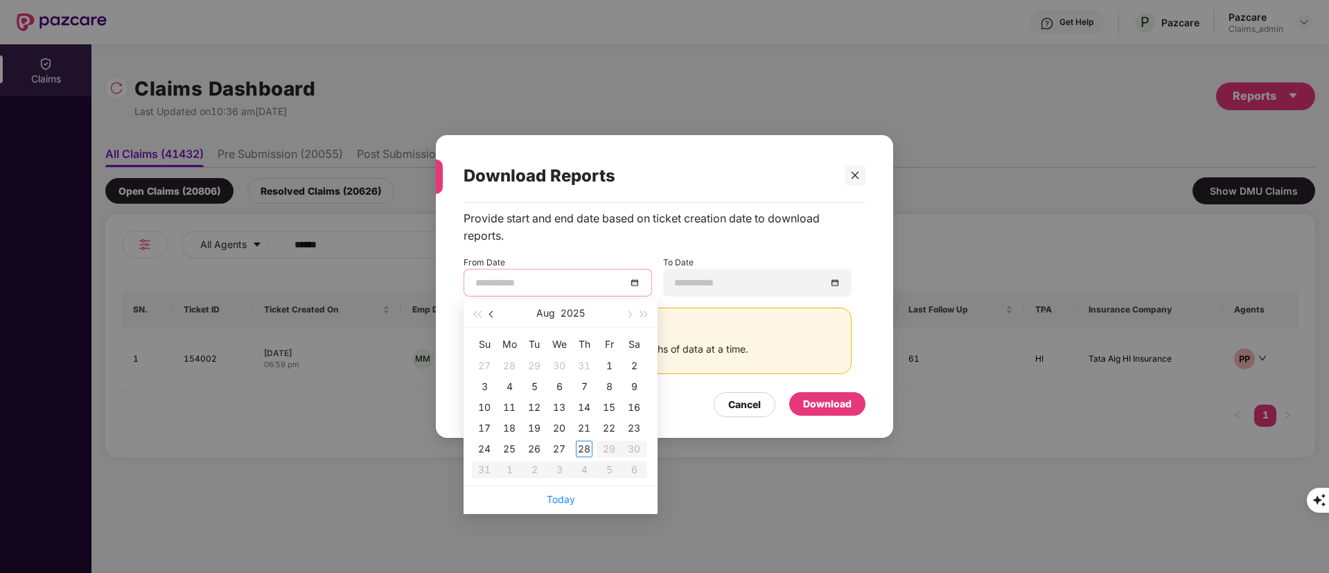
click at [491, 312] on span "button" at bounding box center [492, 314] width 7 height 7
type input "**********"
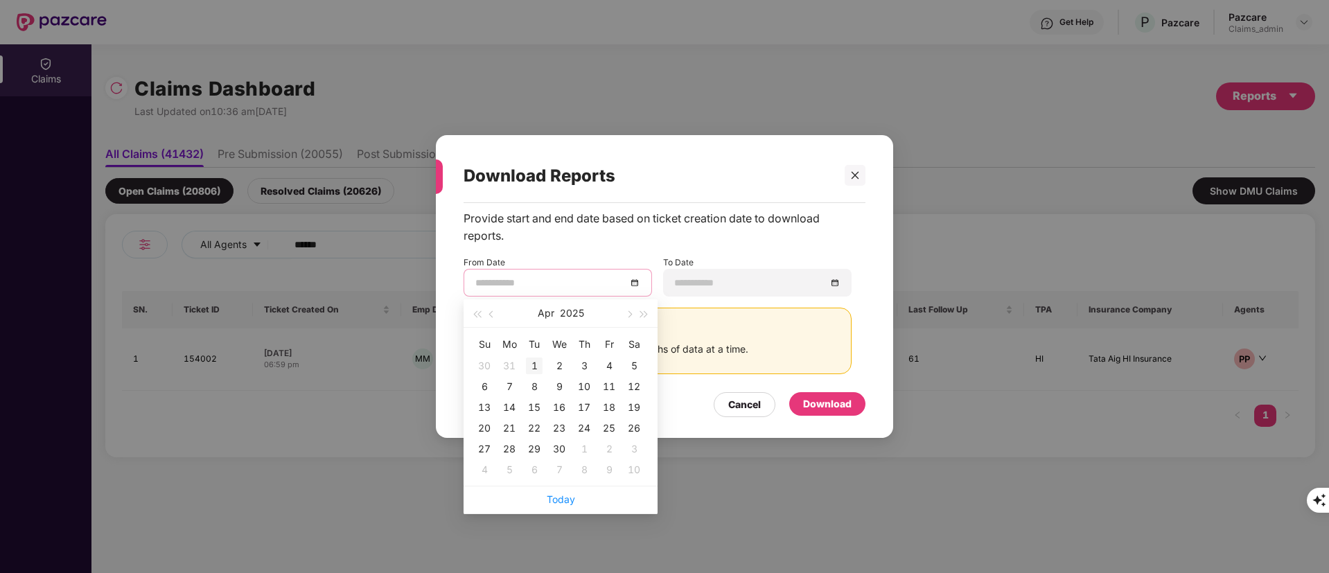
click at [540, 368] on div "1" at bounding box center [534, 365] width 17 height 17
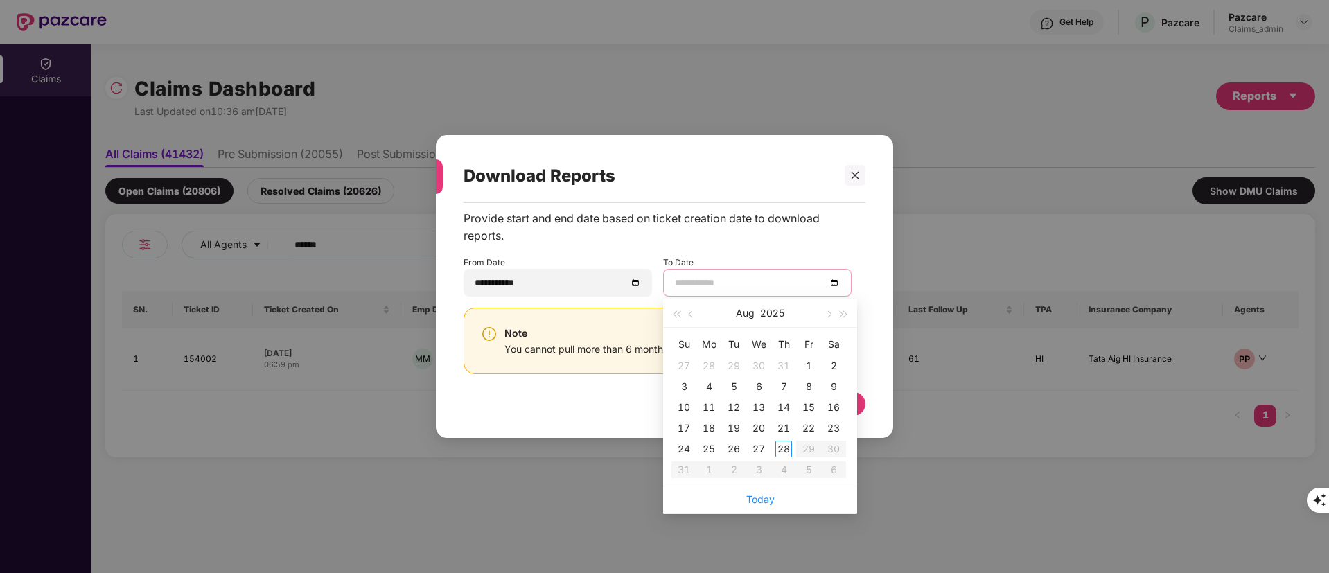
click at [733, 280] on input at bounding box center [750, 282] width 151 height 15
type input "**********"
click at [767, 495] on link "Today" at bounding box center [760, 499] width 28 height 12
type input "**********"
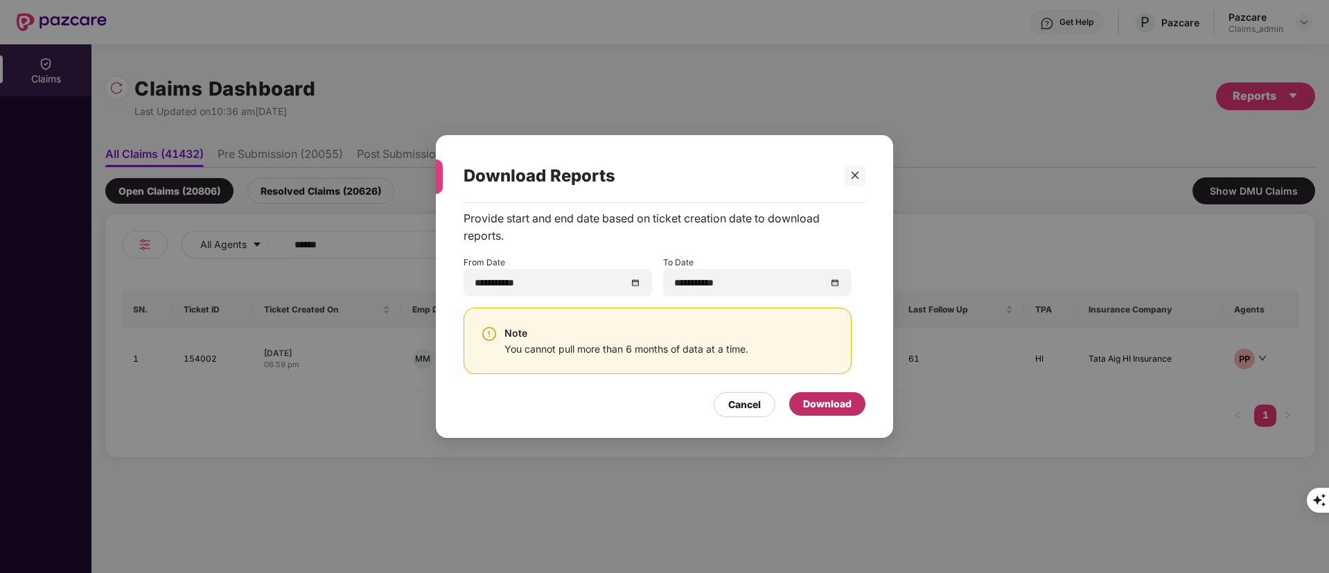
click at [824, 396] on div "Download" at bounding box center [827, 403] width 48 height 15
